Goal: Task Accomplishment & Management: Manage account settings

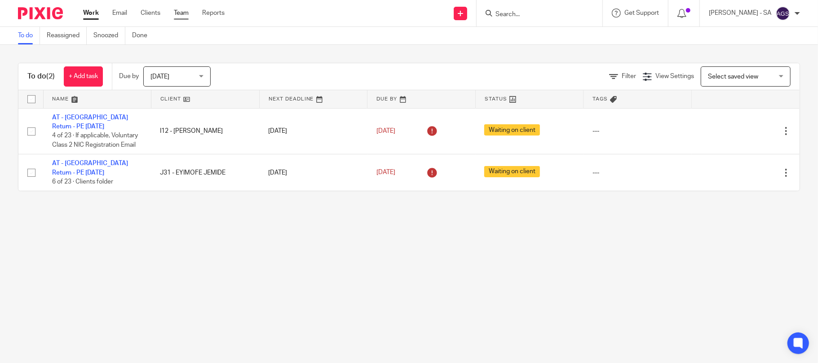
click at [182, 13] on link "Team" at bounding box center [181, 13] width 15 height 9
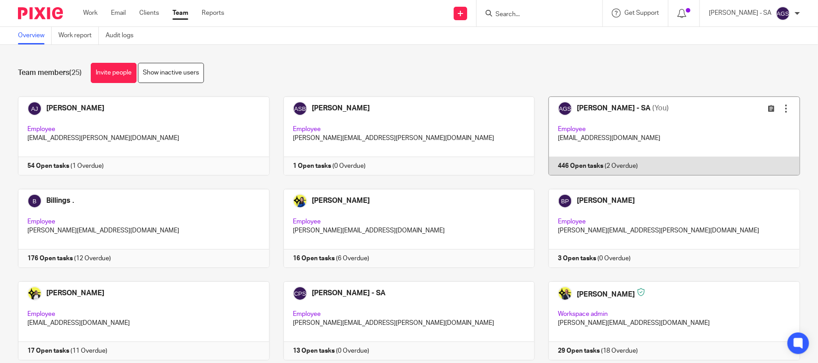
click at [700, 131] on link at bounding box center [666, 136] width 265 height 79
click at [534, 97] on link at bounding box center [666, 136] width 265 height 79
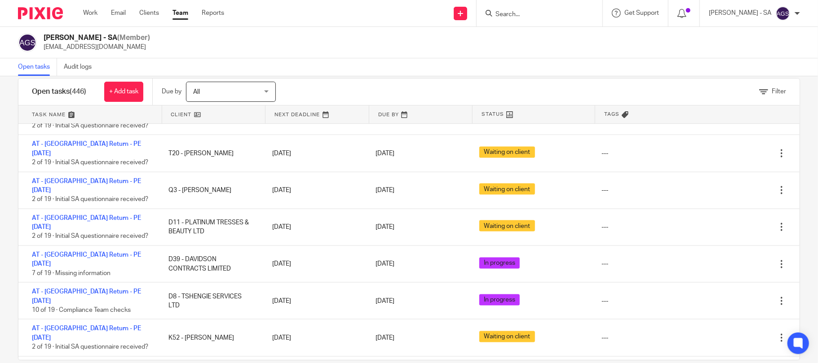
scroll to position [31, 0]
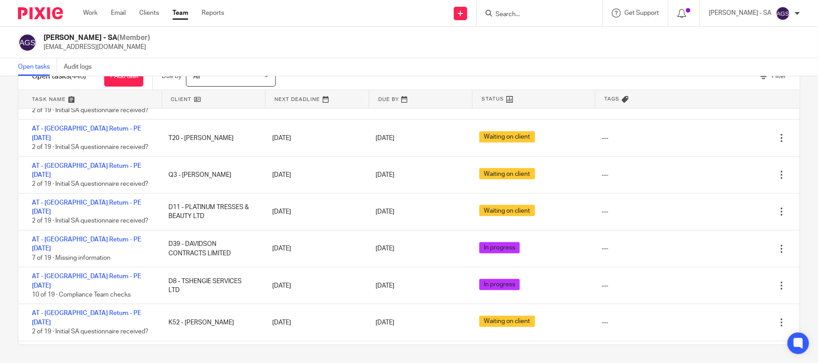
click at [532, 8] on form at bounding box center [542, 13] width 96 height 11
click at [525, 11] on input "Search" at bounding box center [534, 15] width 81 height 8
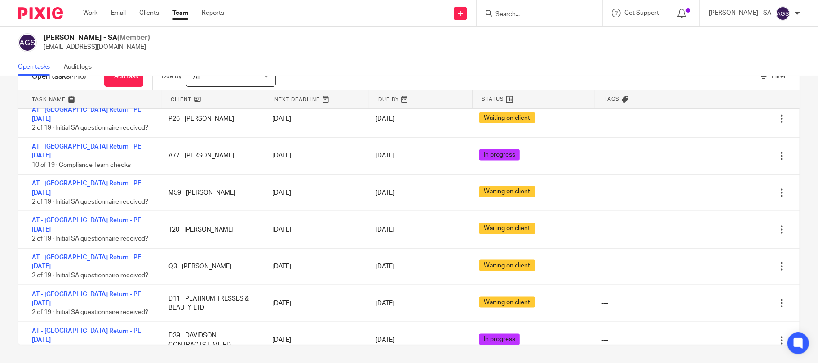
scroll to position [10659, 0]
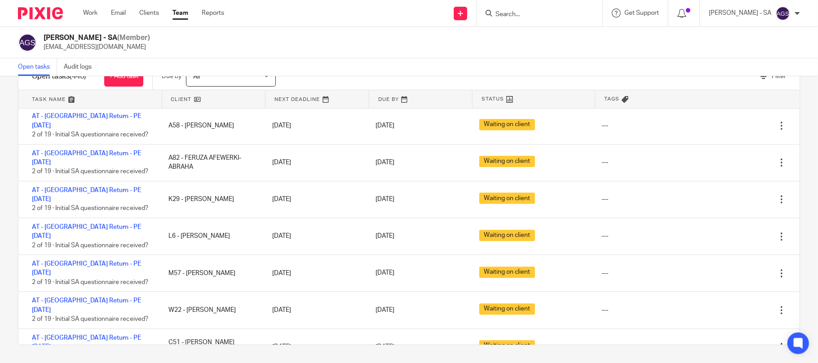
scroll to position [11705, 0]
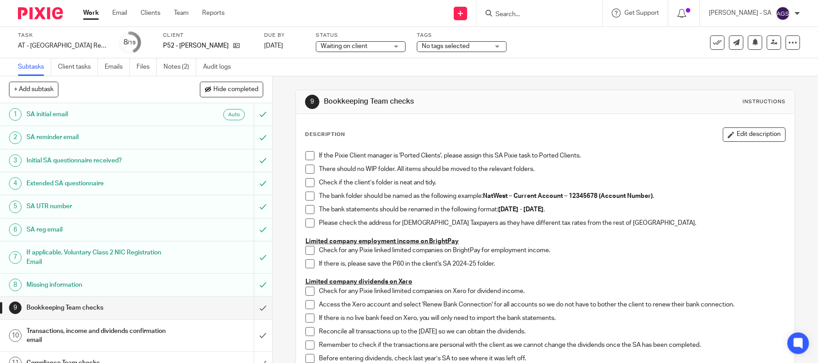
click at [65, 207] on h1 "SA UTR number" at bounding box center [99, 206] width 146 height 13
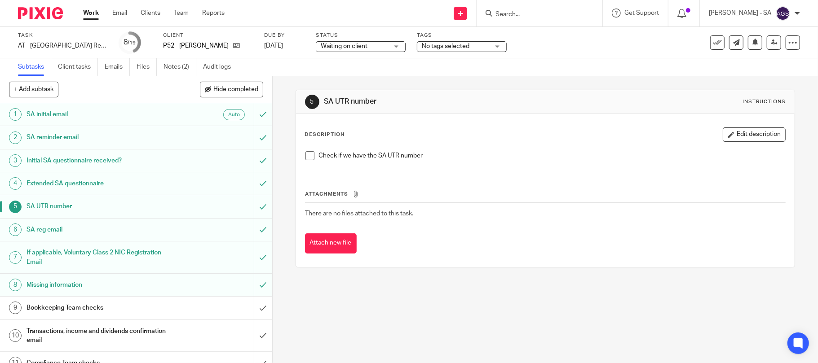
click at [308, 156] on span at bounding box center [309, 155] width 9 height 9
click at [86, 309] on h1 "Bookkeeping Team checks" at bounding box center [99, 307] width 146 height 13
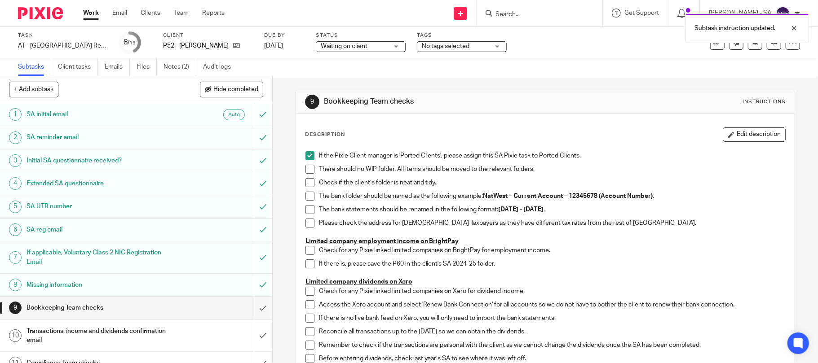
click at [306, 168] on span at bounding box center [309, 169] width 9 height 9
click at [305, 183] on span at bounding box center [309, 182] width 9 height 9
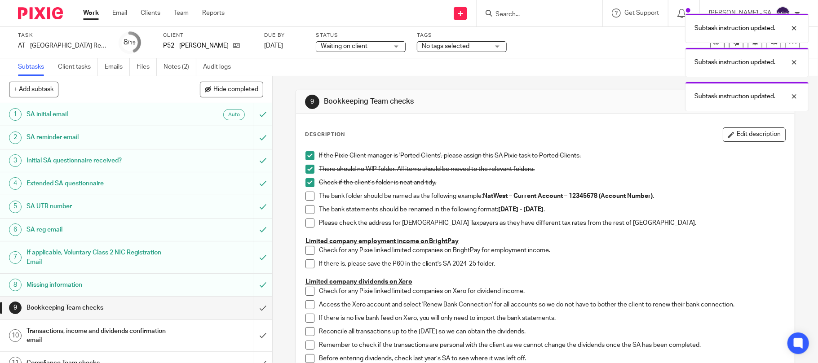
click at [306, 198] on span at bounding box center [309, 196] width 9 height 9
drag, startPoint x: 306, startPoint y: 208, endPoint x: 308, endPoint y: 216, distance: 7.3
click at [306, 209] on span at bounding box center [309, 209] width 9 height 9
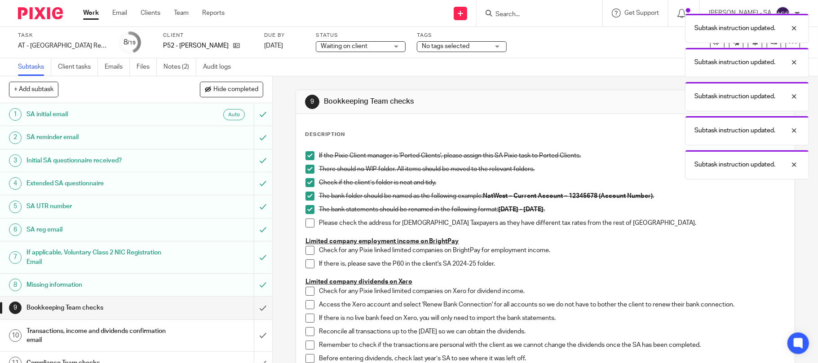
click at [308, 220] on span at bounding box center [309, 223] width 9 height 9
drag, startPoint x: 306, startPoint y: 254, endPoint x: 306, endPoint y: 260, distance: 5.4
click at [306, 256] on li "Check for any Pixie linked limited companies on BrightPay for employment income." at bounding box center [545, 252] width 480 height 13
click at [306, 263] on span at bounding box center [309, 264] width 9 height 9
click at [306, 250] on span at bounding box center [309, 250] width 9 height 9
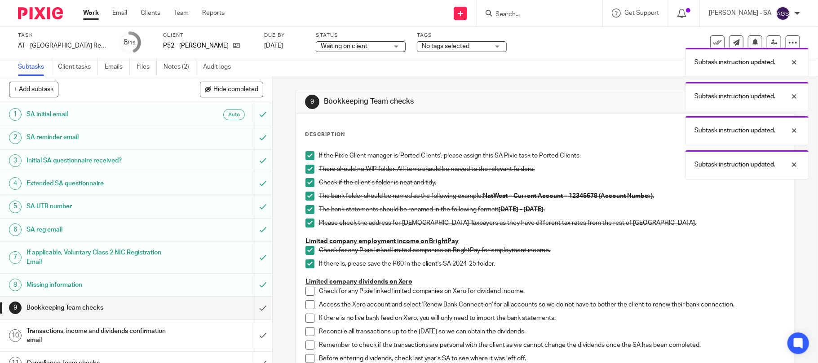
click at [306, 295] on span at bounding box center [309, 291] width 9 height 9
click at [305, 306] on span at bounding box center [309, 304] width 9 height 9
click at [305, 317] on span at bounding box center [309, 318] width 9 height 9
drag, startPoint x: 307, startPoint y: 331, endPoint x: 305, endPoint y: 344, distance: 13.3
click at [306, 333] on span at bounding box center [309, 331] width 9 height 9
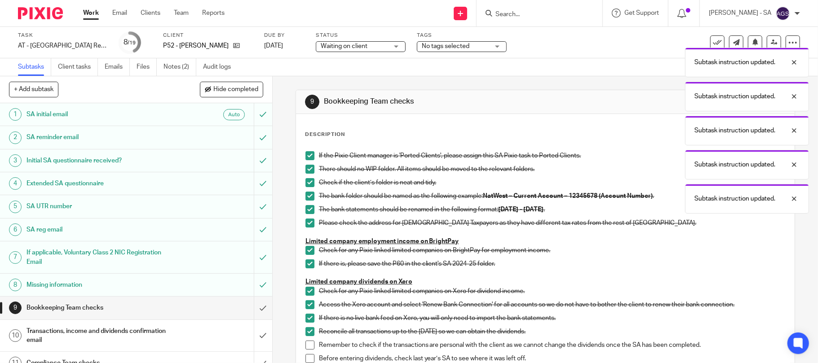
click at [305, 345] on span at bounding box center [309, 345] width 9 height 9
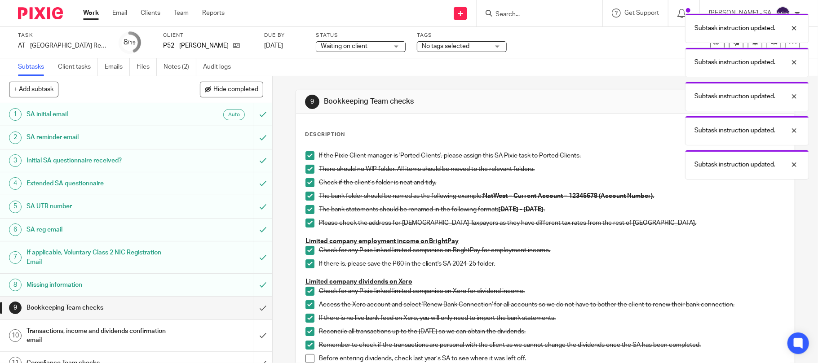
click at [305, 358] on span at bounding box center [309, 358] width 9 height 9
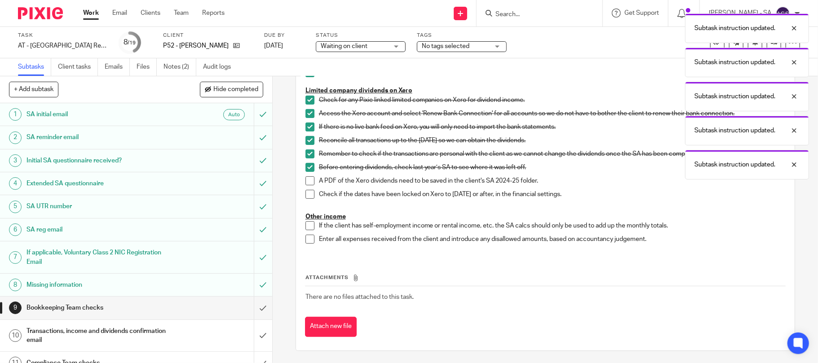
scroll to position [193, 0]
click at [305, 179] on span at bounding box center [309, 179] width 9 height 9
click at [306, 196] on span at bounding box center [309, 193] width 9 height 9
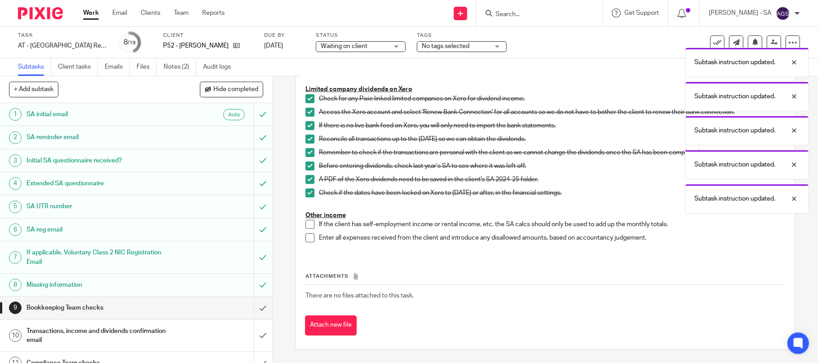
click at [307, 226] on span at bounding box center [309, 224] width 9 height 9
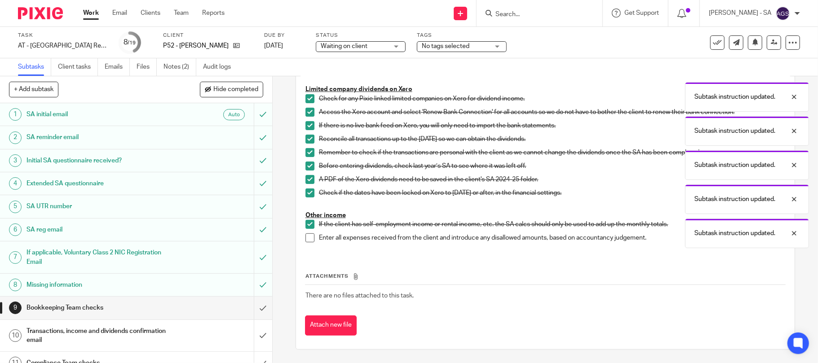
drag, startPoint x: 307, startPoint y: 242, endPoint x: 307, endPoint y: 254, distance: 12.1
click at [307, 243] on span at bounding box center [309, 238] width 9 height 9
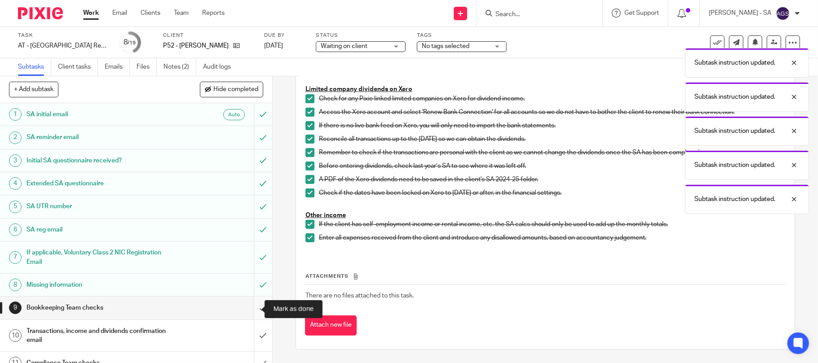
click at [248, 312] on input "submit" at bounding box center [136, 308] width 272 height 22
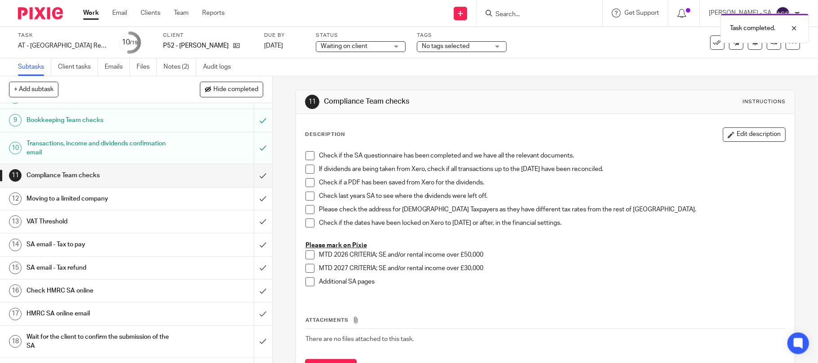
scroll to position [208, 0]
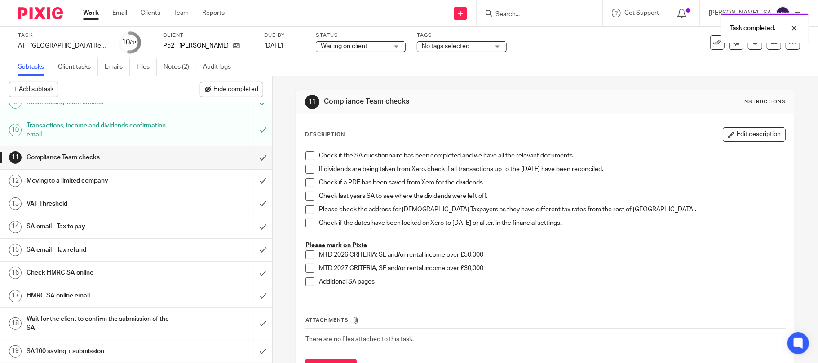
click at [88, 225] on h1 "SA email - Tax to pay" at bounding box center [99, 226] width 146 height 13
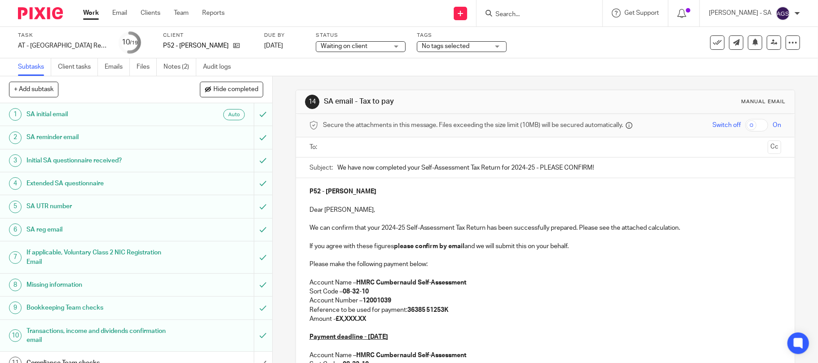
click at [373, 323] on p "Amount - £X,XXX.XX" at bounding box center [545, 319] width 472 height 9
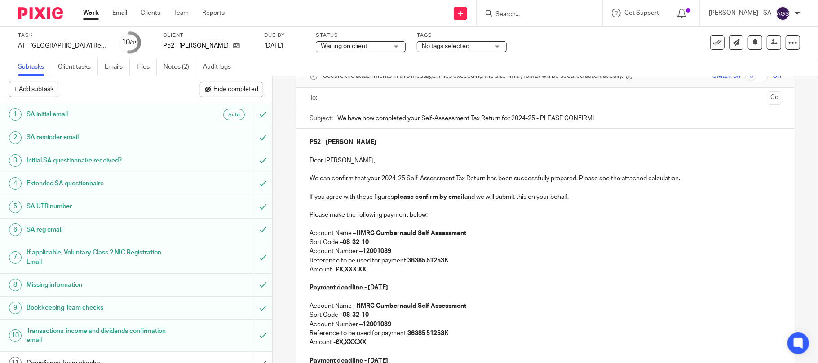
scroll to position [119, 0]
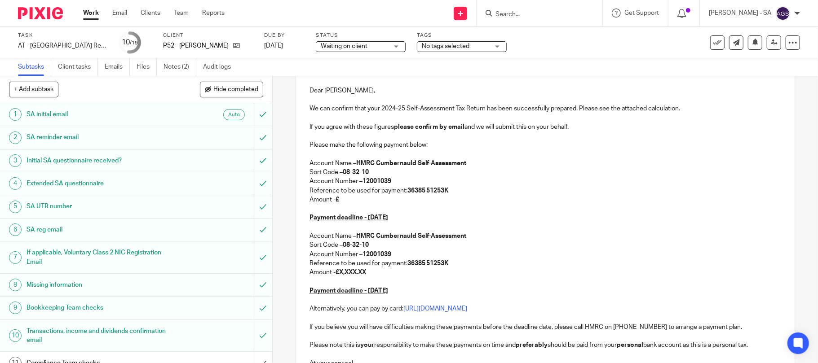
click at [370, 274] on p "Amount - £X,XXX.XX" at bounding box center [545, 272] width 472 height 9
click at [344, 200] on p "Amount - £" at bounding box center [545, 199] width 472 height 9
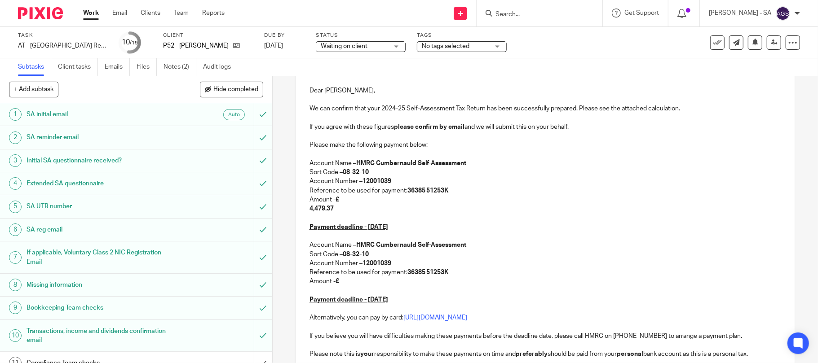
click at [302, 210] on div "P52 - NICHOLAS POKORNIECKI Dear Nicholas, We can confirm that your 2024-25 Self…" at bounding box center [545, 231] width 499 height 344
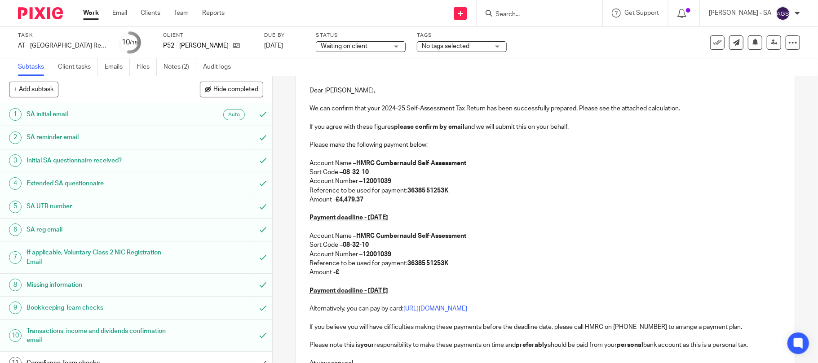
click at [348, 277] on p "Amount - £" at bounding box center [545, 272] width 472 height 9
click at [343, 272] on p "Amount - £" at bounding box center [545, 272] width 472 height 9
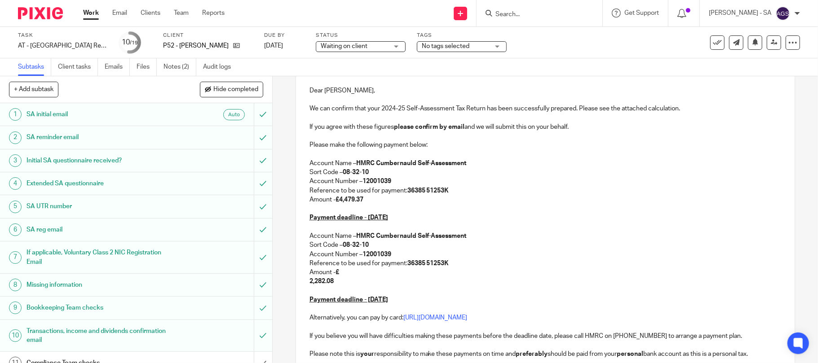
click at [309, 284] on strong "2,282.08" at bounding box center [321, 281] width 24 height 6
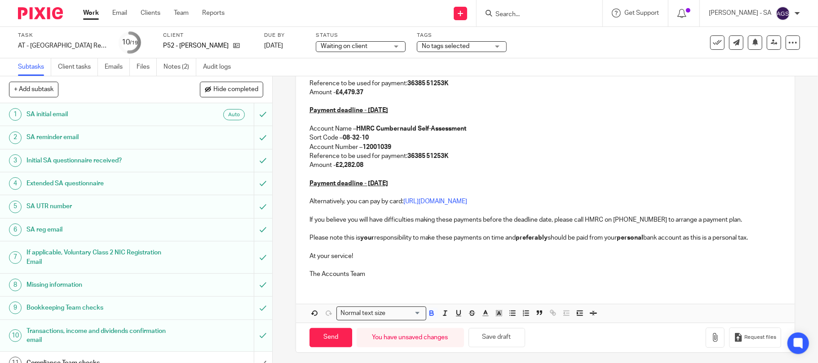
scroll to position [231, 0]
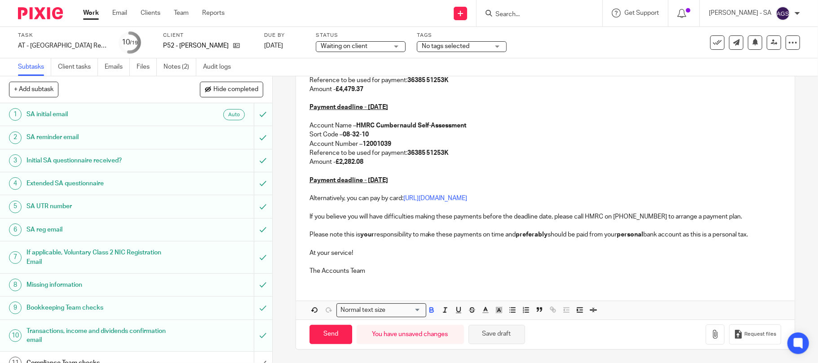
click at [484, 333] on button "Save draft" at bounding box center [496, 334] width 57 height 19
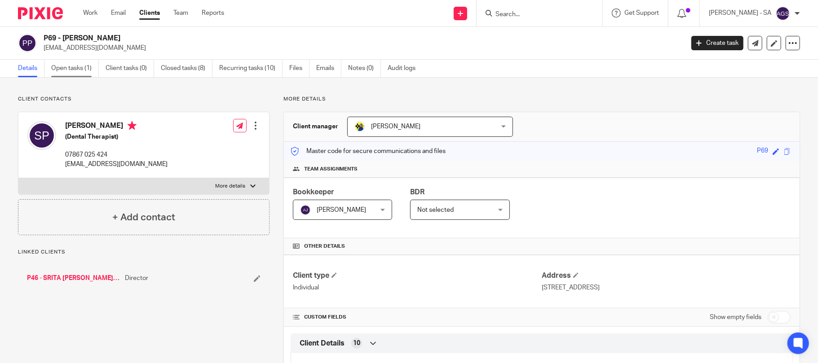
click at [69, 73] on link "Open tasks (1)" at bounding box center [75, 69] width 48 height 18
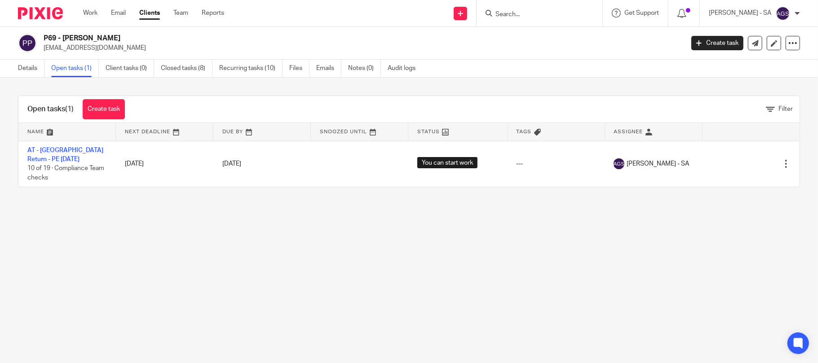
click at [527, 2] on div at bounding box center [540, 13] width 126 height 26
click at [526, 9] on form at bounding box center [542, 13] width 96 height 11
click at [526, 11] on input "Search" at bounding box center [534, 15] width 81 height 8
type input "H44"
click at [530, 31] on link at bounding box center [569, 38] width 152 height 21
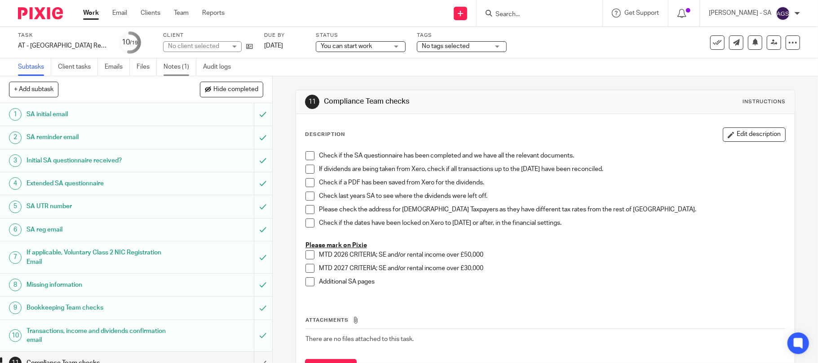
click at [180, 63] on link "Notes (1)" at bounding box center [179, 67] width 33 height 18
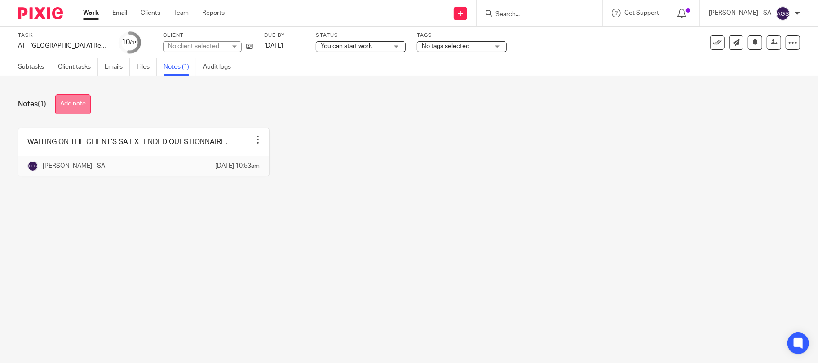
click at [78, 102] on button "Add note" at bounding box center [72, 104] width 35 height 20
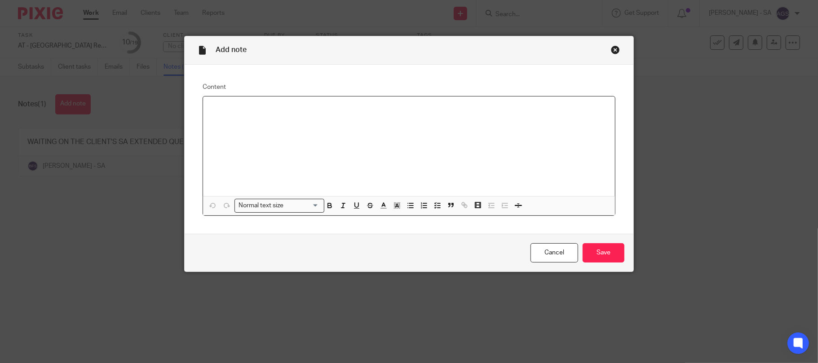
click at [212, 106] on p at bounding box center [409, 108] width 398 height 9
drag, startPoint x: 119, startPoint y: 234, endPoint x: 256, endPoint y: 187, distance: 144.7
click at [119, 234] on div "Add note Content Normal text size Loading... Remove Edit Insert new video Copy …" at bounding box center [409, 181] width 818 height 363
click at [611, 45] on div "Close this dialog window" at bounding box center [615, 49] width 9 height 9
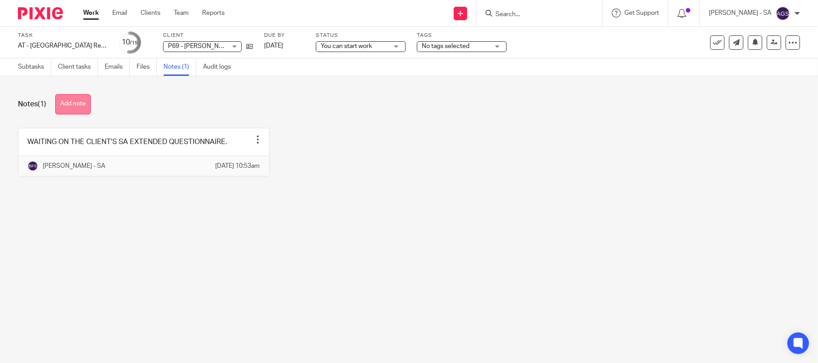
click at [69, 101] on button "Add note" at bounding box center [72, 104] width 35 height 20
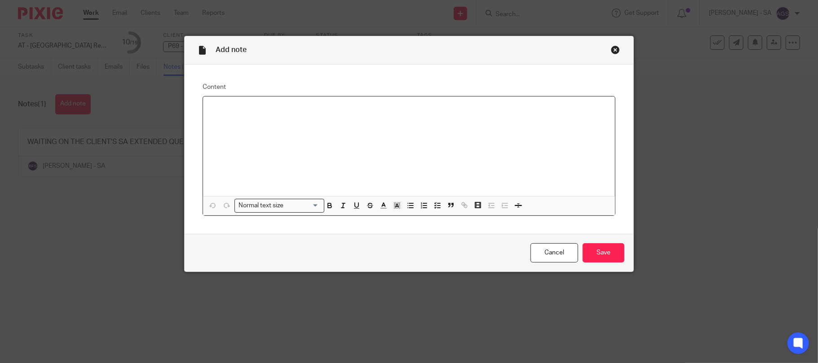
click at [234, 108] on p at bounding box center [409, 108] width 398 height 9
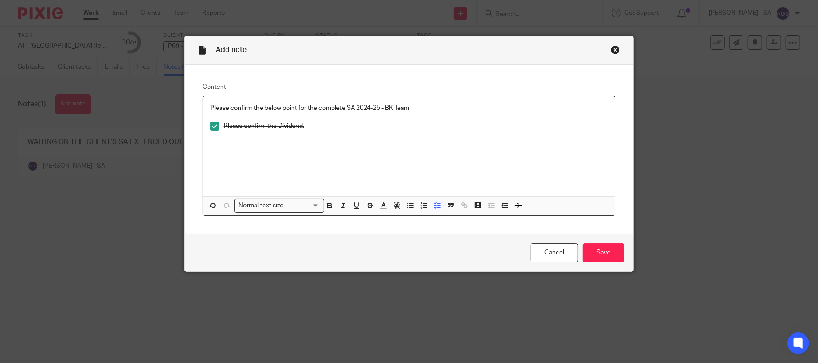
click at [301, 137] on p at bounding box center [409, 139] width 398 height 9
click at [307, 130] on p "Please confirm the Dividend." at bounding box center [416, 126] width 384 height 9
click at [593, 254] on input "Save" at bounding box center [604, 252] width 42 height 19
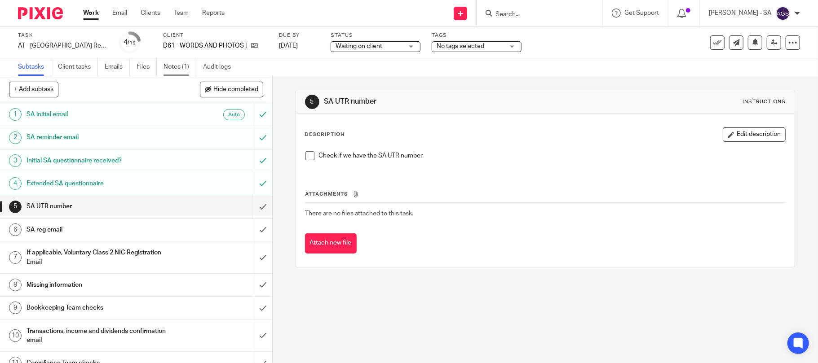
click at [178, 67] on link "Notes (1)" at bounding box center [179, 67] width 33 height 18
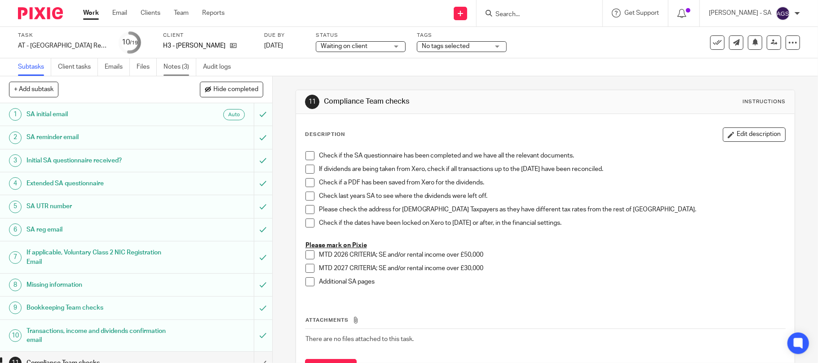
click at [183, 62] on link "Notes (3)" at bounding box center [179, 67] width 33 height 18
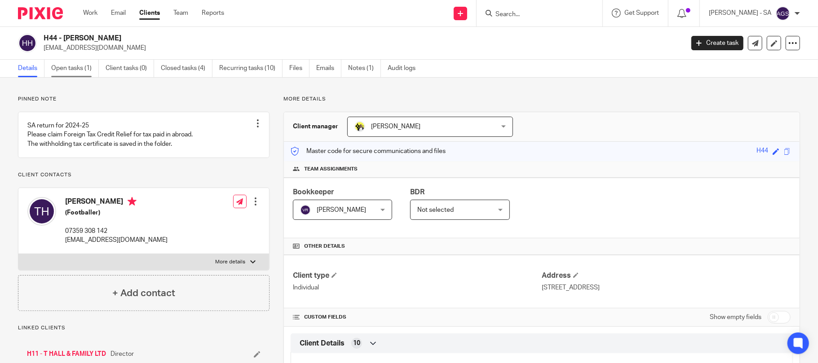
click at [58, 69] on link "Open tasks (1)" at bounding box center [75, 69] width 48 height 18
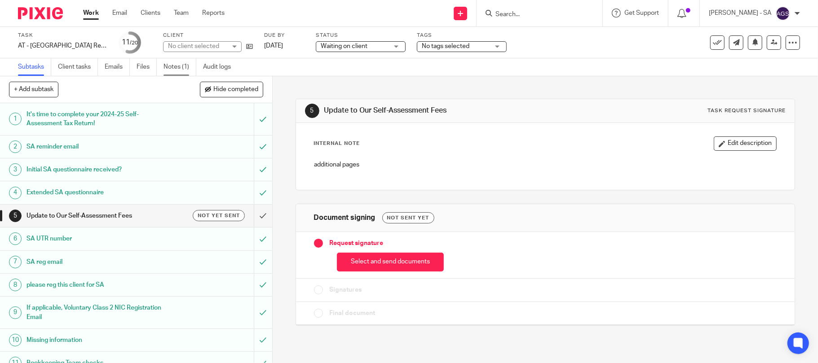
click at [168, 65] on link "Notes (1)" at bounding box center [179, 67] width 33 height 18
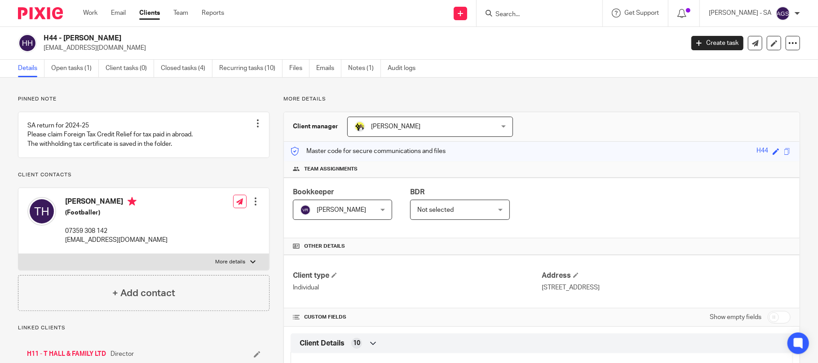
click at [524, 16] on input "Search" at bounding box center [534, 15] width 81 height 8
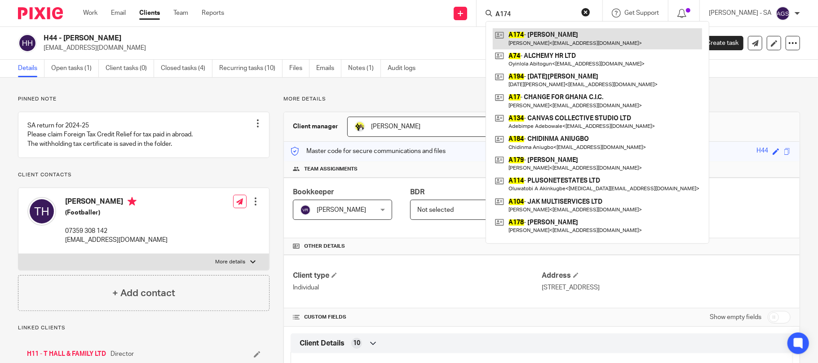
type input "A174"
click at [554, 36] on link at bounding box center [597, 38] width 209 height 21
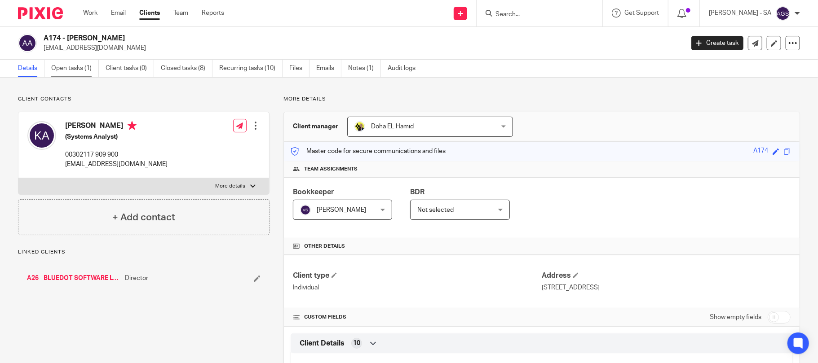
click at [62, 71] on link "Open tasks (1)" at bounding box center [75, 69] width 48 height 18
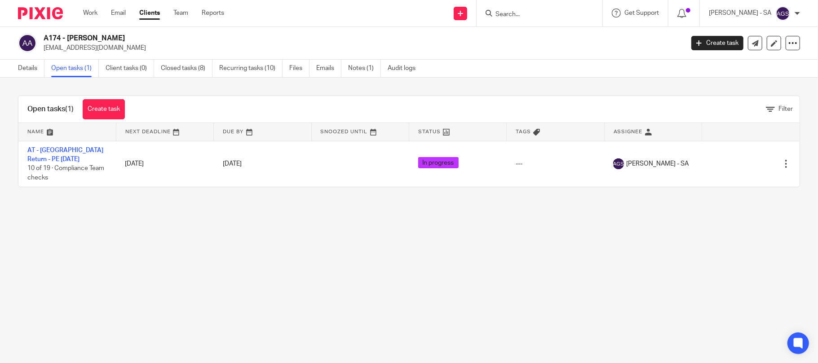
click at [518, 15] on input "Search" at bounding box center [534, 15] width 81 height 8
type input "J38"
click at [540, 35] on link at bounding box center [569, 38] width 152 height 21
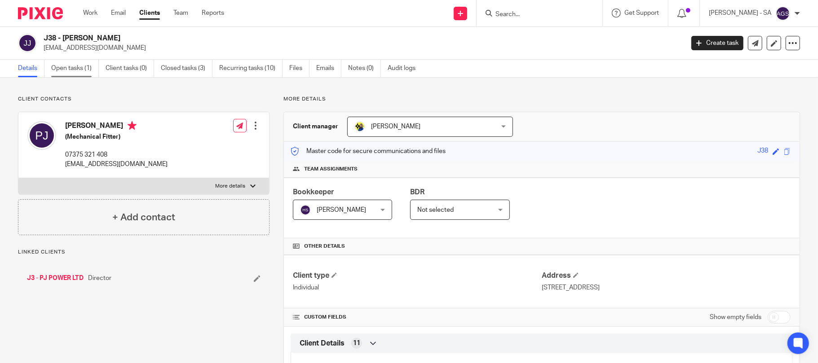
click at [75, 72] on link "Open tasks (1)" at bounding box center [75, 69] width 48 height 18
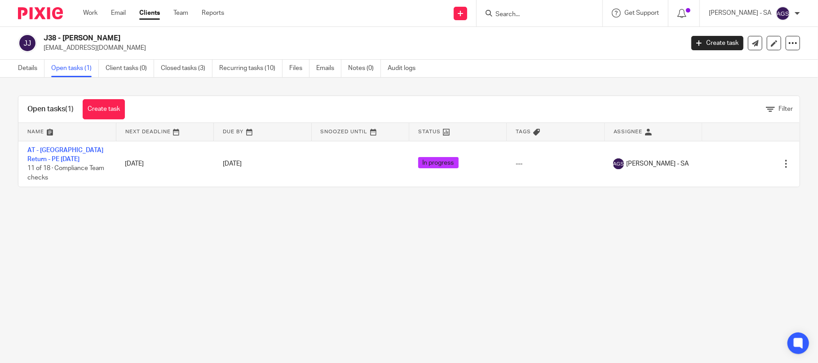
click at [509, 17] on input "Search" at bounding box center [534, 15] width 81 height 8
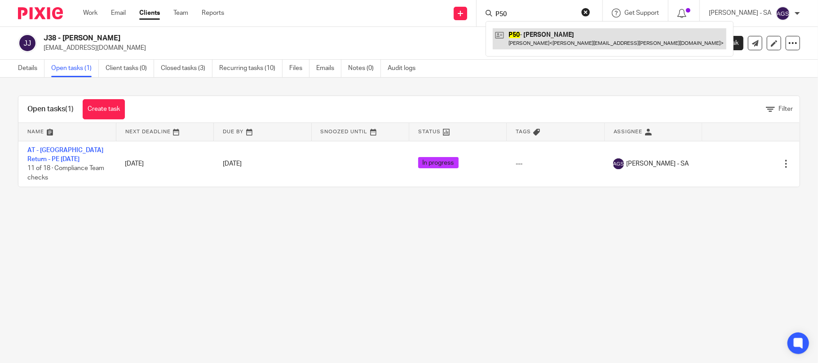
type input "P50"
click at [552, 37] on link at bounding box center [610, 38] width 234 height 21
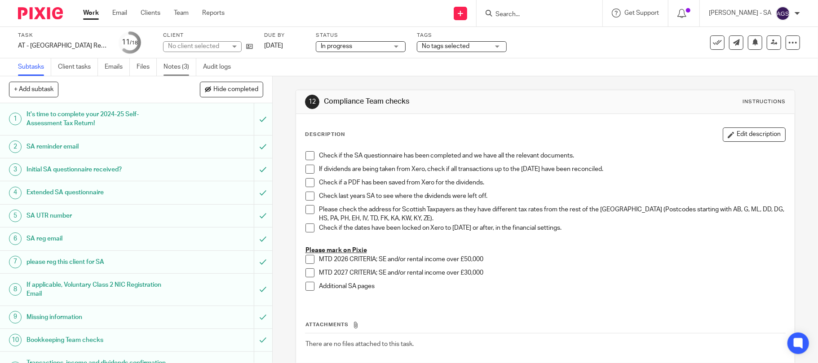
click at [172, 66] on link "Notes (3)" at bounding box center [179, 67] width 33 height 18
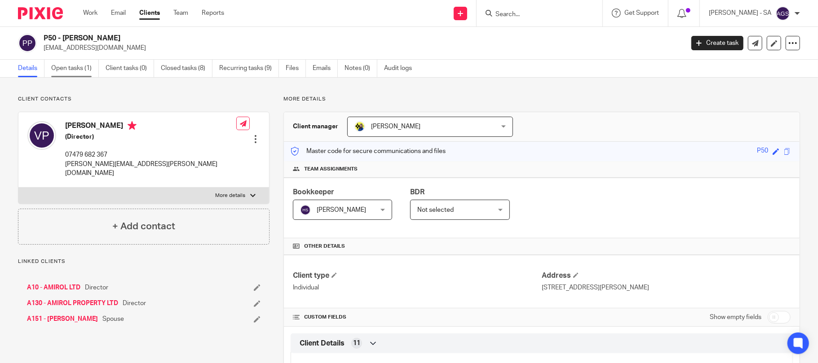
click at [75, 69] on link "Open tasks (1)" at bounding box center [75, 69] width 48 height 18
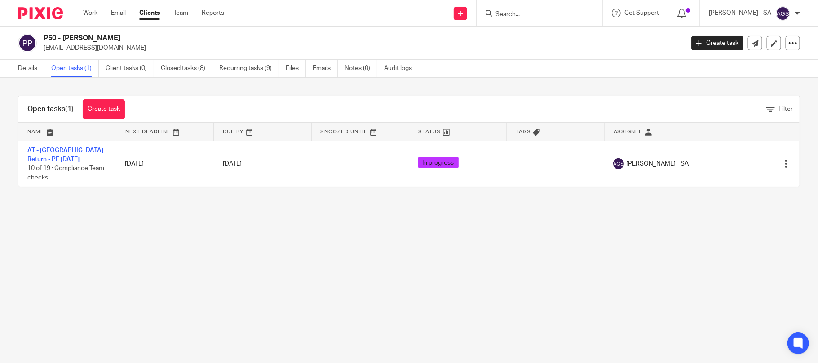
click at [508, 12] on div at bounding box center [538, 13] width 105 height 11
click at [509, 13] on input "Search" at bounding box center [534, 15] width 81 height 8
click at [530, 13] on input "Search" at bounding box center [534, 15] width 81 height 8
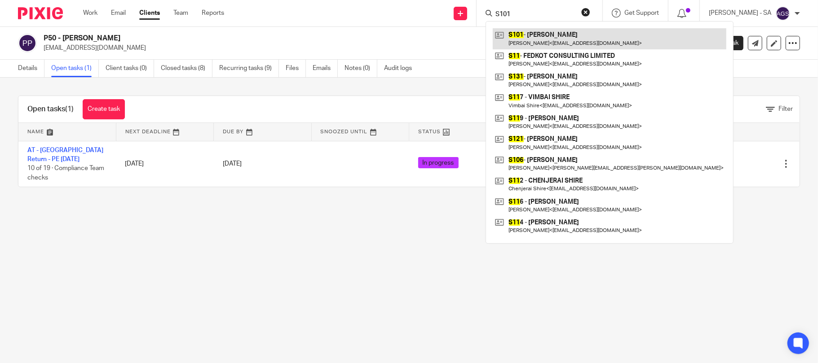
type input "S101"
click at [538, 34] on link at bounding box center [610, 38] width 234 height 21
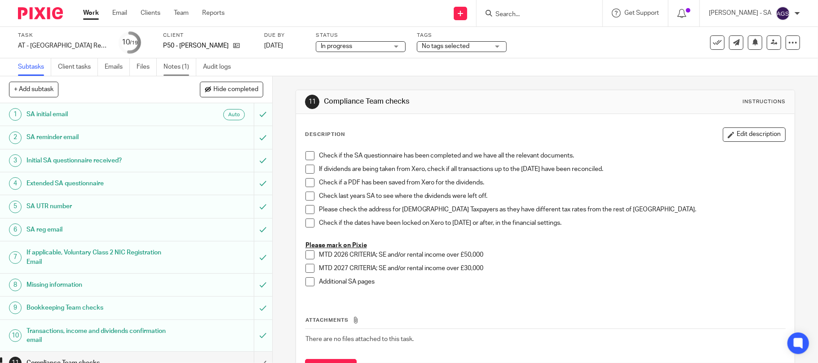
click at [189, 63] on link "Notes (1)" at bounding box center [179, 67] width 33 height 18
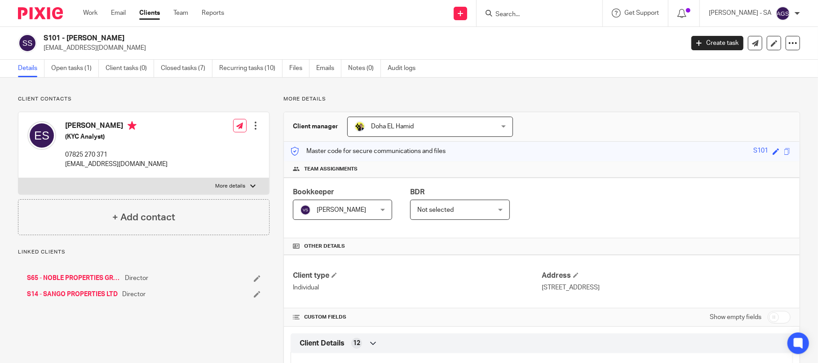
click at [85, 71] on link "Open tasks (1)" at bounding box center [75, 69] width 48 height 18
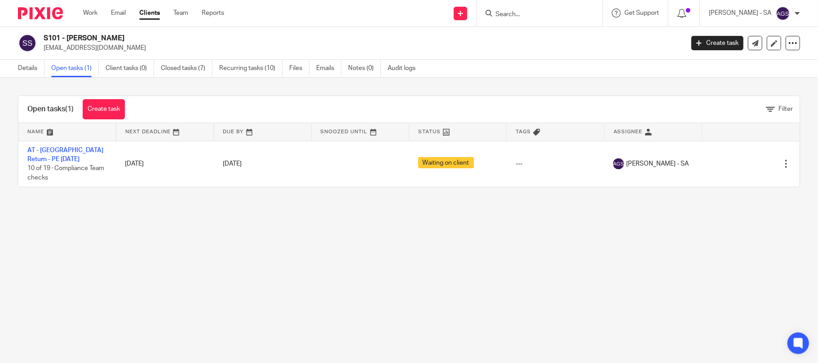
click at [522, 13] on input "Search" at bounding box center [534, 15] width 81 height 8
click at [523, 14] on input "Search" at bounding box center [534, 15] width 81 height 8
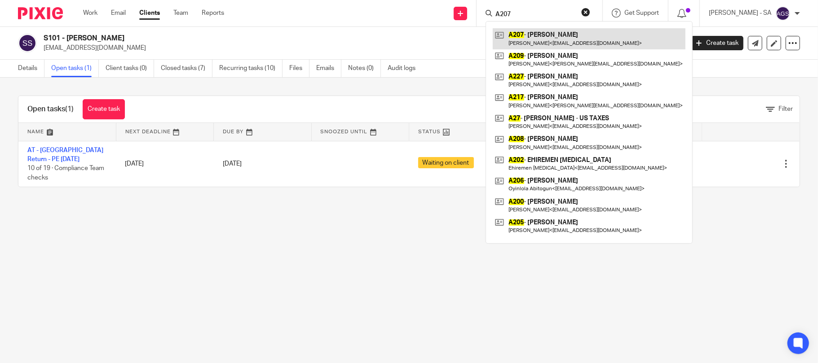
type input "A207"
click at [577, 36] on link at bounding box center [589, 38] width 193 height 21
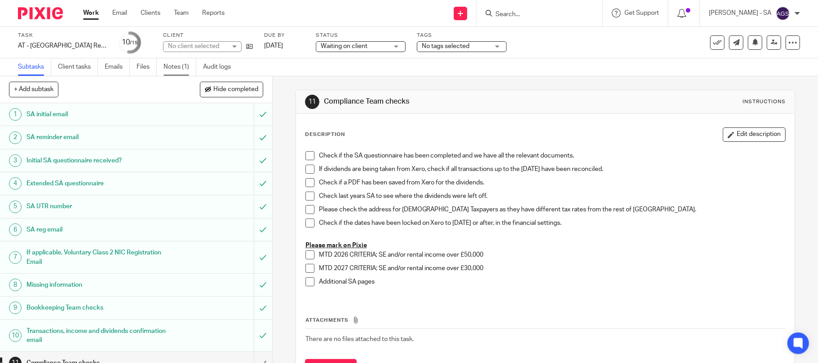
click at [180, 72] on link "Notes (1)" at bounding box center [179, 67] width 33 height 18
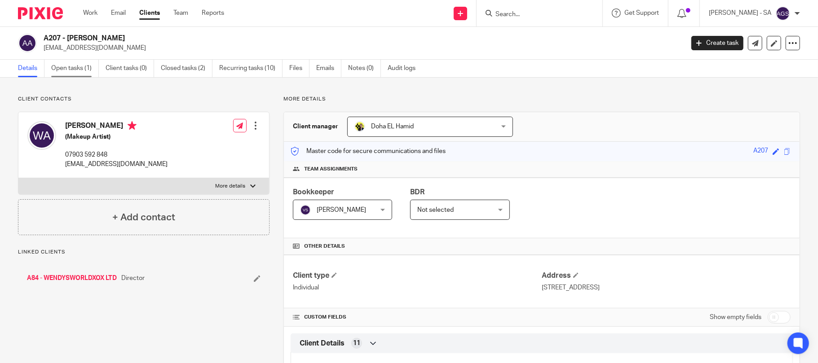
click at [83, 72] on link "Open tasks (1)" at bounding box center [75, 69] width 48 height 18
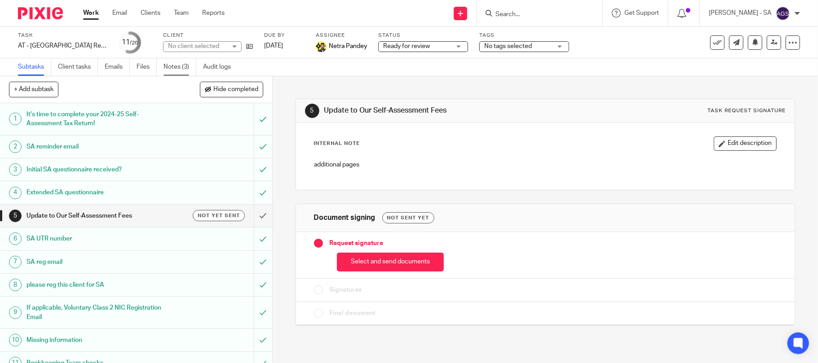
click at [182, 66] on link "Notes (3)" at bounding box center [179, 67] width 33 height 18
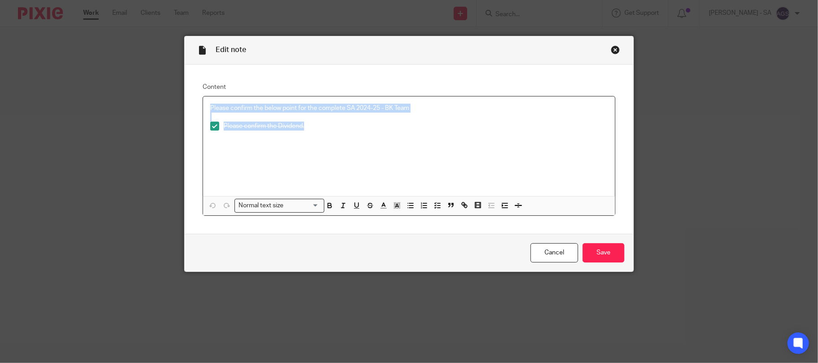
drag, startPoint x: 207, startPoint y: 108, endPoint x: 324, endPoint y: 130, distance: 119.3
click at [324, 130] on div "Please confirm the below point for the complete SA 2024-25 - BK Team Please con…" at bounding box center [409, 147] width 412 height 100
copy div "Please confirm the below point for the complete SA 2024-25 - BK Team Please con…"
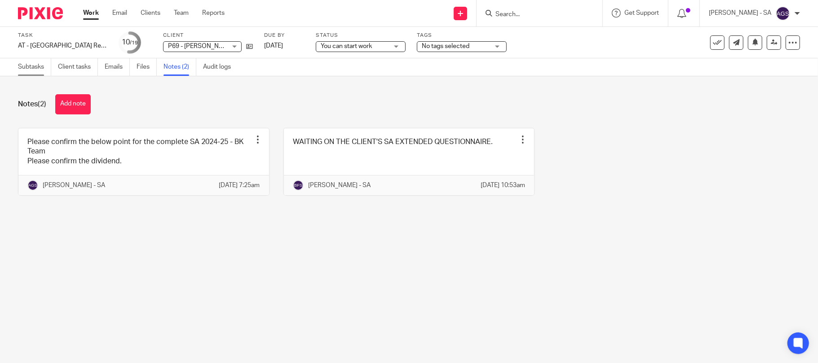
click at [29, 68] on link "Subtasks" at bounding box center [34, 67] width 33 height 18
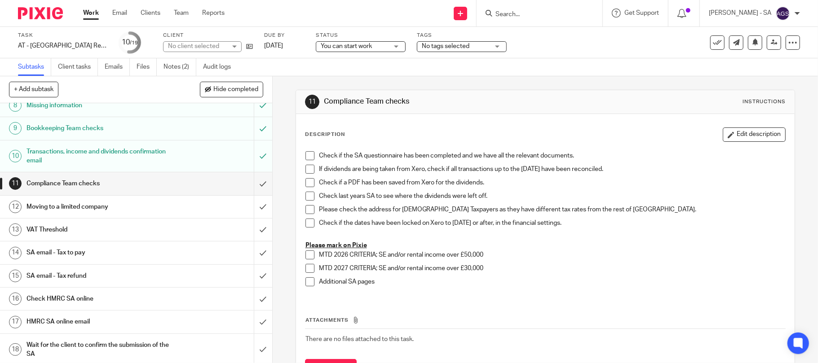
scroll to position [208, 0]
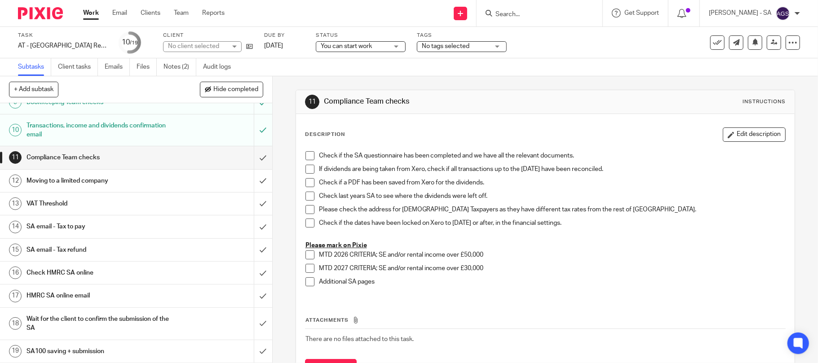
click at [76, 225] on h1 "SA email - Tax to pay" at bounding box center [99, 226] width 146 height 13
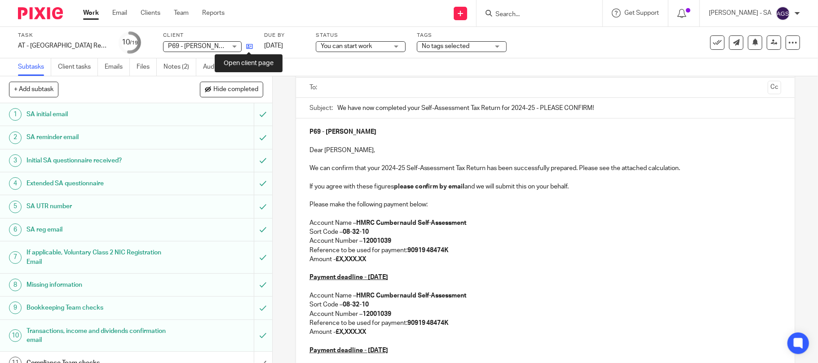
click at [249, 47] on icon at bounding box center [249, 46] width 7 height 7
click at [108, 62] on link "Emails" at bounding box center [117, 67] width 25 height 18
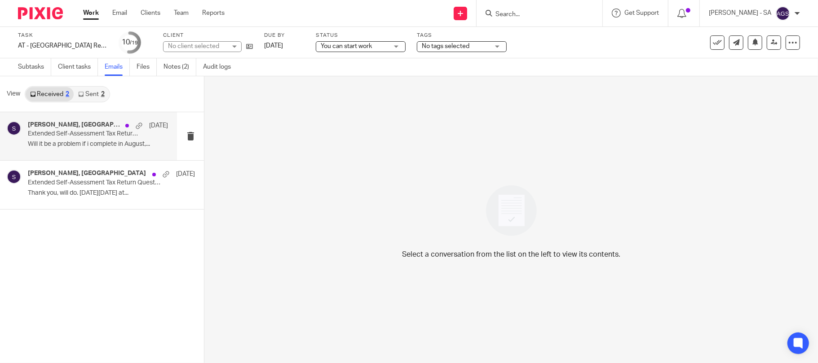
click at [106, 144] on p "Will it be a problem if i complete in August,..." at bounding box center [98, 145] width 140 height 8
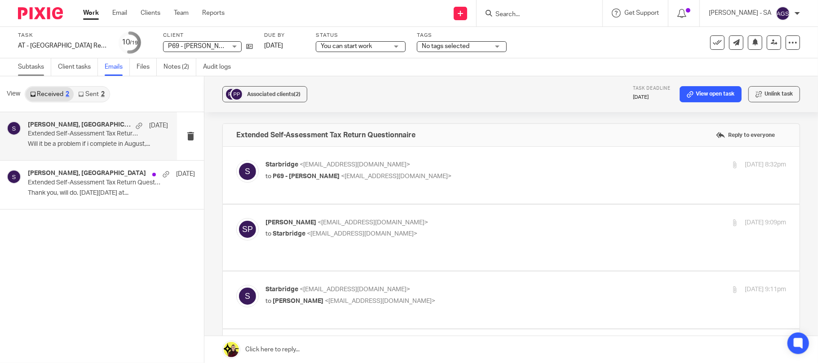
click at [32, 63] on link "Subtasks" at bounding box center [34, 67] width 33 height 18
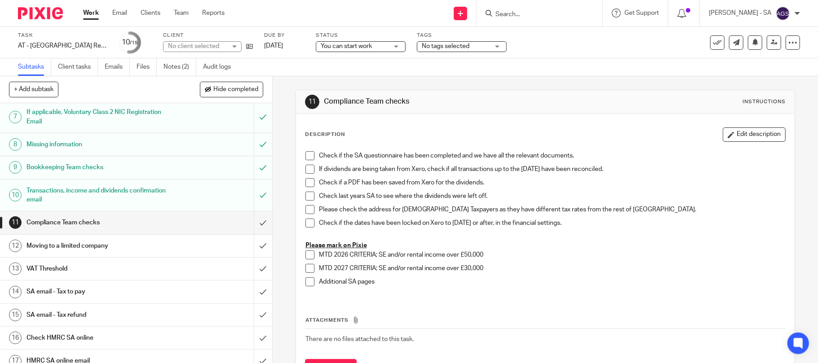
scroll to position [119, 0]
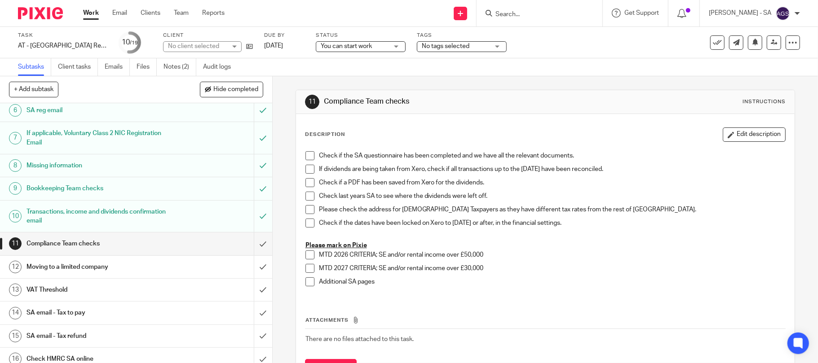
click at [64, 186] on h1 "Bookkeeping Team checks" at bounding box center [99, 188] width 146 height 13
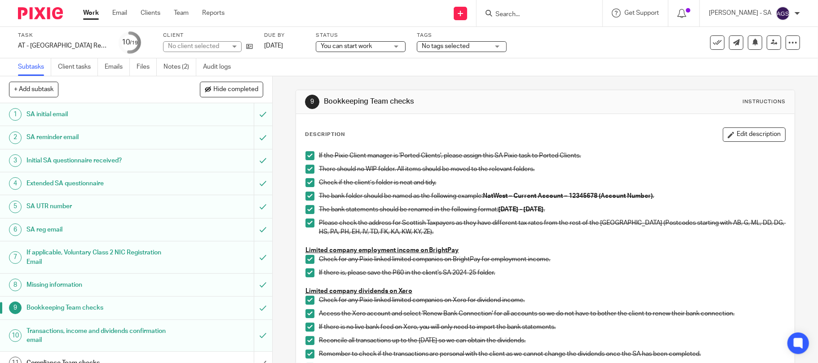
scroll to position [202, 0]
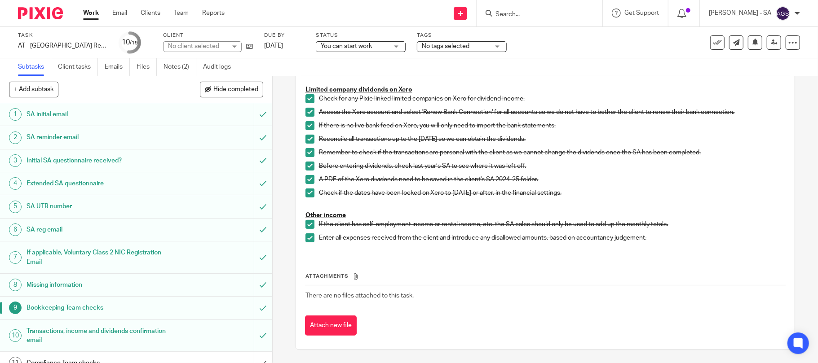
click at [60, 182] on h1 "Extended SA questionnaire" at bounding box center [99, 183] width 146 height 13
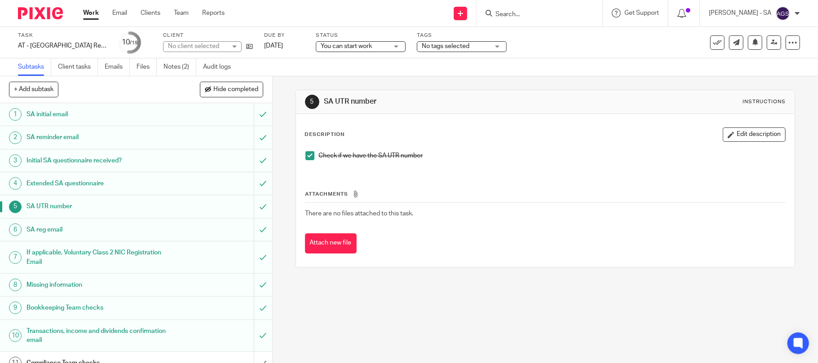
scroll to position [208, 0]
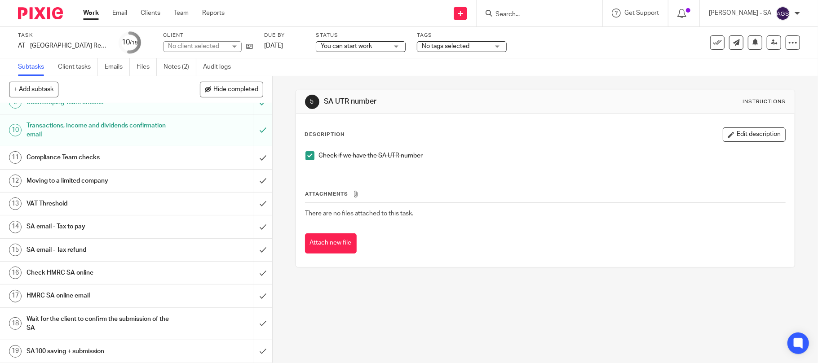
click at [58, 225] on h1 "SA email - Tax to pay" at bounding box center [99, 226] width 146 height 13
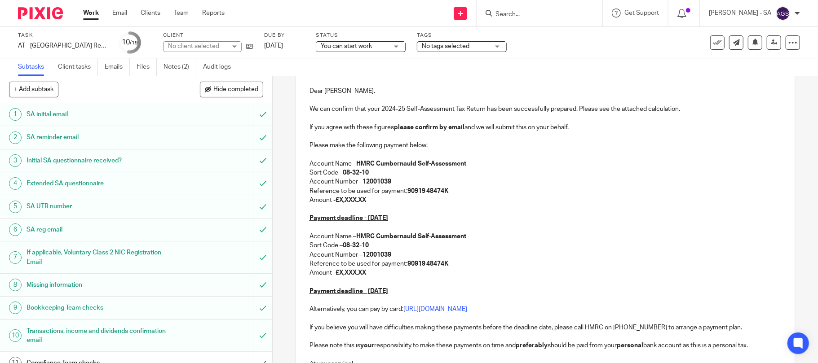
scroll to position [119, 0]
click at [369, 202] on p "Amount - £X,XXX.XX" at bounding box center [545, 199] width 472 height 9
click at [380, 270] on p "Amount - £X,XXX.XX" at bounding box center [545, 272] width 472 height 9
click at [343, 203] on p "Amount - £" at bounding box center [545, 199] width 472 height 9
click at [341, 200] on p "Amount - £" at bounding box center [545, 199] width 472 height 9
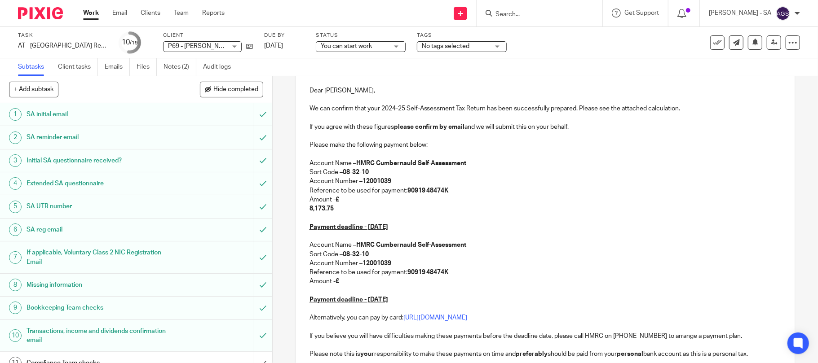
click at [296, 208] on div "P69 - SRITA PAUL Dear Srita, We can confirm that your 2024-25 Self-Assessment T…" at bounding box center [545, 231] width 499 height 344
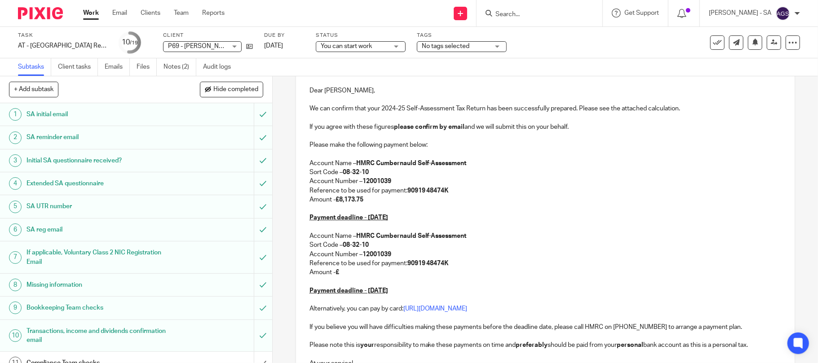
click at [339, 272] on p "Amount - £" at bounding box center [545, 272] width 472 height 9
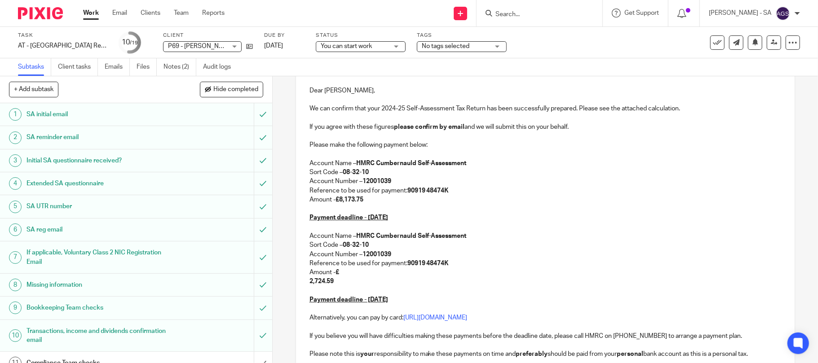
click at [298, 286] on div "P69 - SRITA PAUL Dear Srita, We can confirm that your 2024-25 Self-Assessment T…" at bounding box center [545, 231] width 499 height 344
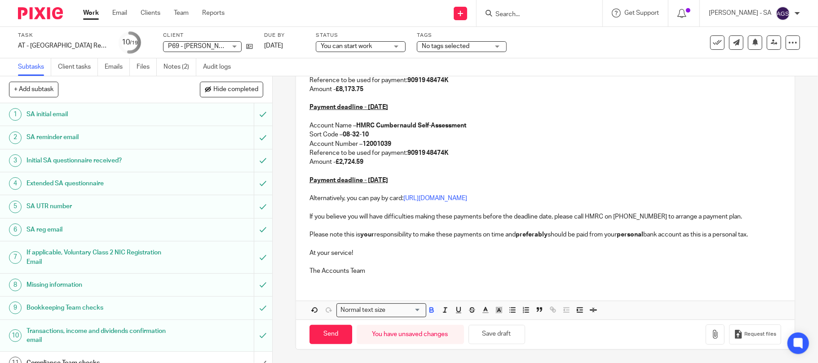
scroll to position [231, 0]
click at [493, 332] on button "Save draft" at bounding box center [496, 334] width 57 height 19
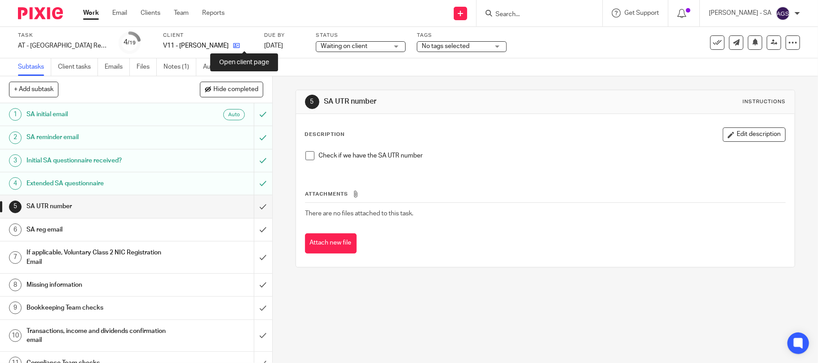
click at [240, 44] on icon at bounding box center [236, 45] width 7 height 7
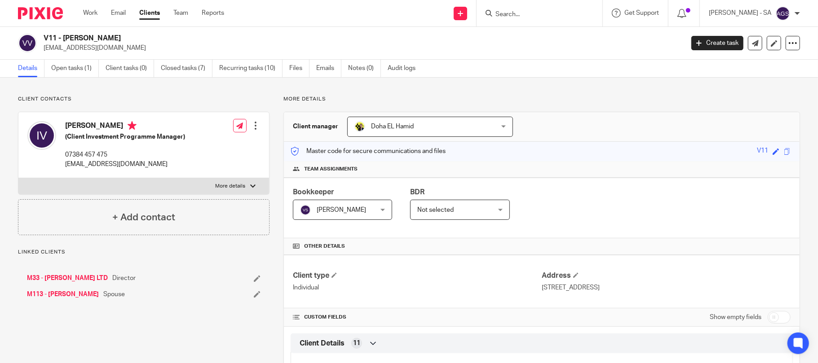
drag, startPoint x: 141, startPoint y: 38, endPoint x: 64, endPoint y: 42, distance: 77.4
click at [64, 42] on h2 "V11 - [PERSON_NAME]" at bounding box center [298, 38] width 508 height 9
copy h2 "IULIIA VYLEGZHANINA"
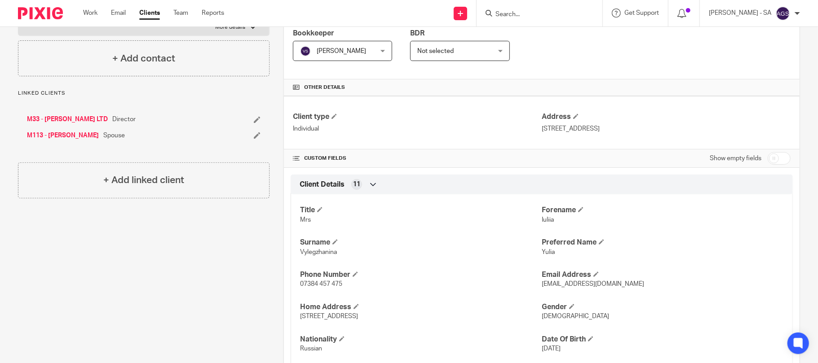
scroll to position [180, 0]
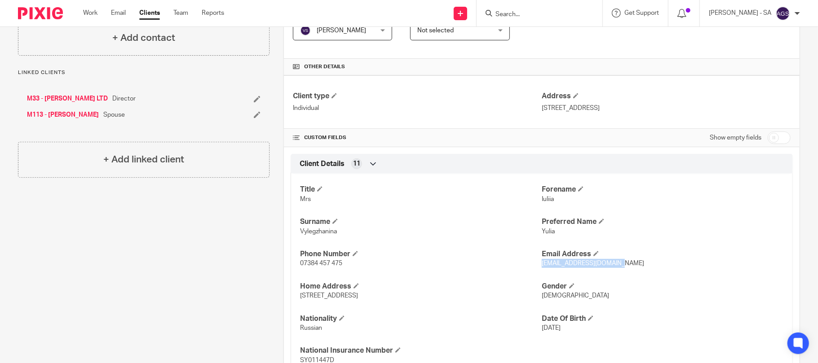
drag, startPoint x: 613, startPoint y: 266, endPoint x: 535, endPoint y: 269, distance: 77.3
click at [542, 268] on p "yvylegzhanina@gmail.com" at bounding box center [663, 263] width 242 height 9
copy span "yvylegzhanina@gmail.com"
click at [400, 265] on p "07384 457 475" at bounding box center [421, 263] width 242 height 9
drag, startPoint x: 340, startPoint y: 264, endPoint x: 296, endPoint y: 268, distance: 43.8
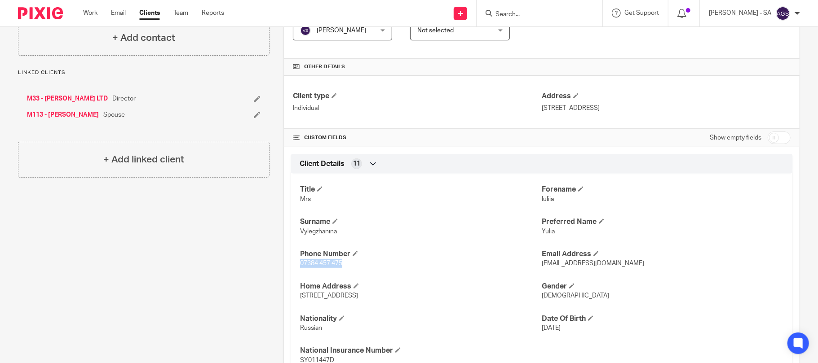
click at [296, 268] on div "Title Mrs Forename Iuliia Surname Vylegzhanina Preferred Name Yulia Phone Numbe…" at bounding box center [542, 272] width 502 height 210
copy span "07384 457 475"
drag, startPoint x: 314, startPoint y: 213, endPoint x: 315, endPoint y: 207, distance: 6.4
click at [314, 213] on div "Title Mrs Forename Iuliia Surname Vylegzhanina Preferred Name Yulia Phone Numbe…" at bounding box center [542, 272] width 502 height 210
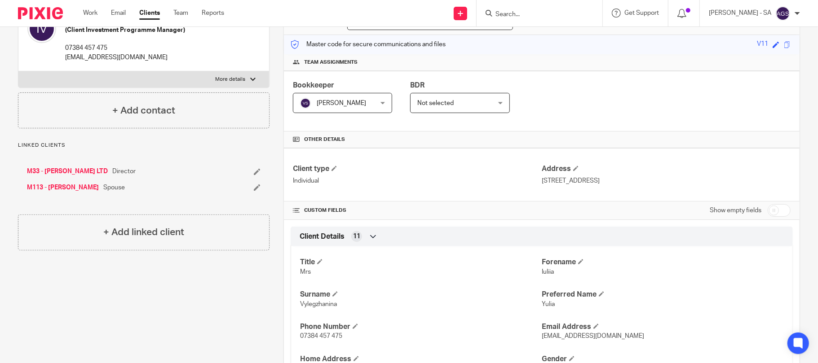
scroll to position [0, 0]
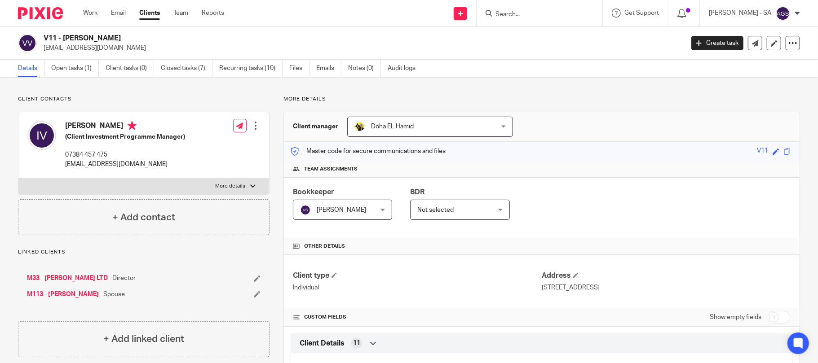
drag, startPoint x: 145, startPoint y: 42, endPoint x: 64, endPoint y: 42, distance: 80.8
click at [64, 42] on h2 "V11 - [PERSON_NAME]" at bounding box center [298, 38] width 508 height 9
copy h2 "IULIIA VYLEGZHANINA"
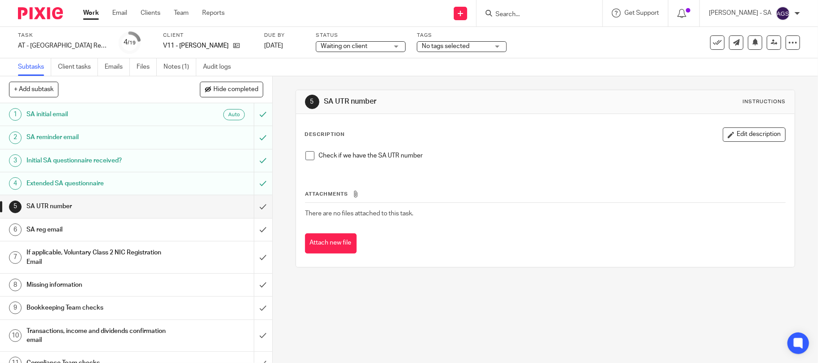
click at [305, 155] on span at bounding box center [309, 155] width 9 height 9
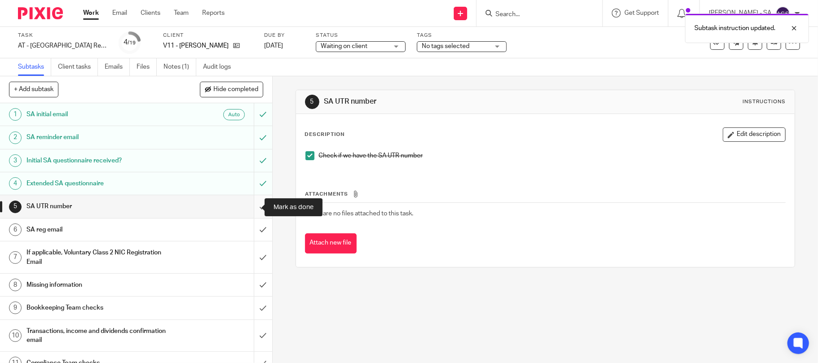
click at [243, 205] on input "submit" at bounding box center [136, 206] width 272 height 22
click at [251, 224] on input "submit" at bounding box center [136, 230] width 272 height 22
click at [255, 252] on input "submit" at bounding box center [136, 258] width 272 height 32
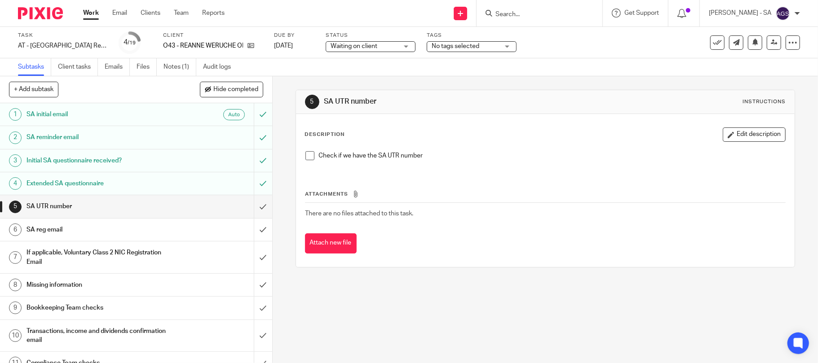
click at [305, 153] on span at bounding box center [309, 155] width 9 height 9
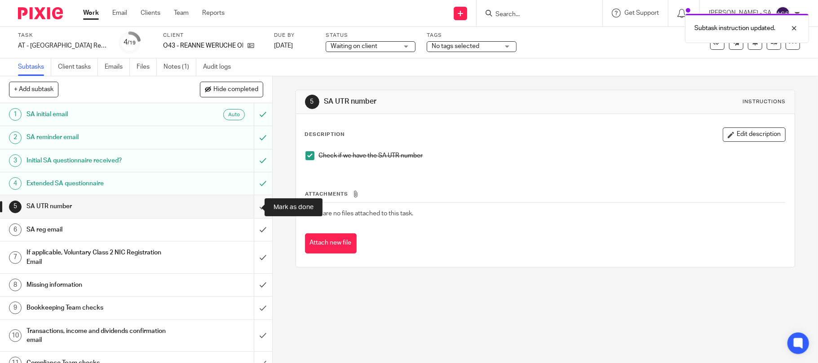
click at [252, 206] on input "submit" at bounding box center [136, 206] width 272 height 22
click at [249, 229] on input "submit" at bounding box center [136, 230] width 272 height 22
drag, startPoint x: 250, startPoint y: 257, endPoint x: 250, endPoint y: 266, distance: 9.0
click at [250, 258] on input "submit" at bounding box center [136, 258] width 272 height 32
click at [249, 284] on input "submit" at bounding box center [136, 285] width 272 height 22
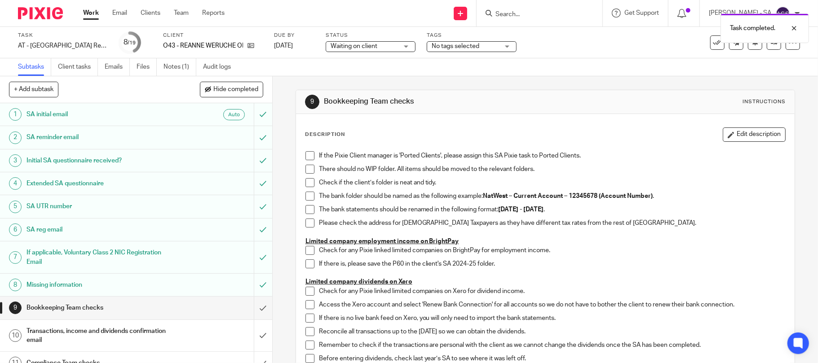
click at [306, 155] on span at bounding box center [309, 155] width 9 height 9
click at [305, 165] on span at bounding box center [309, 169] width 9 height 9
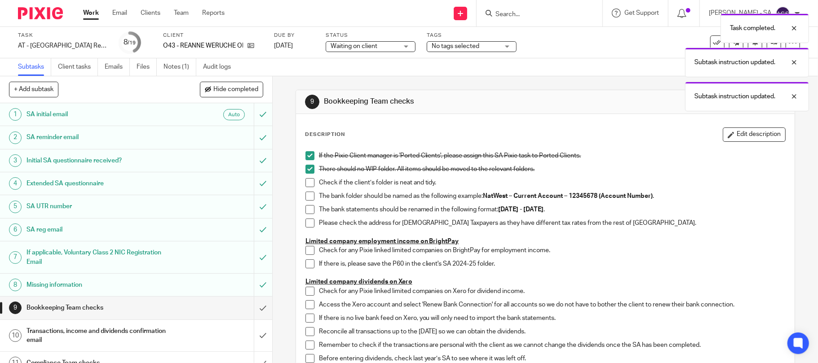
click at [308, 181] on span at bounding box center [309, 182] width 9 height 9
click at [308, 199] on span at bounding box center [309, 196] width 9 height 9
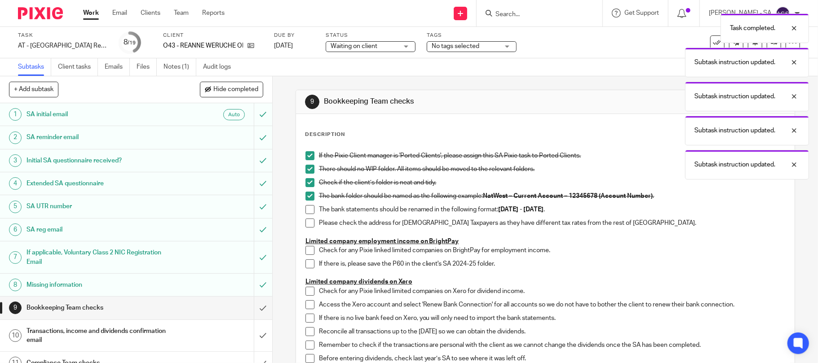
click at [305, 210] on span at bounding box center [309, 209] width 9 height 9
click at [306, 221] on span at bounding box center [309, 223] width 9 height 9
click at [301, 257] on div "If the Pixie Client manager is 'Ported Clients', please assign this SA Pixie ta…" at bounding box center [545, 297] width 489 height 300
click at [308, 250] on span at bounding box center [309, 250] width 9 height 9
click at [306, 262] on span at bounding box center [309, 264] width 9 height 9
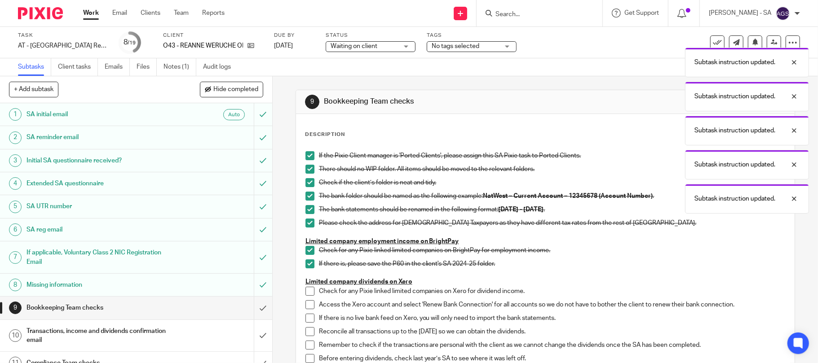
click at [305, 297] on li "Check for any Pixie linked limited companies on Xero for dividend income." at bounding box center [545, 293] width 480 height 13
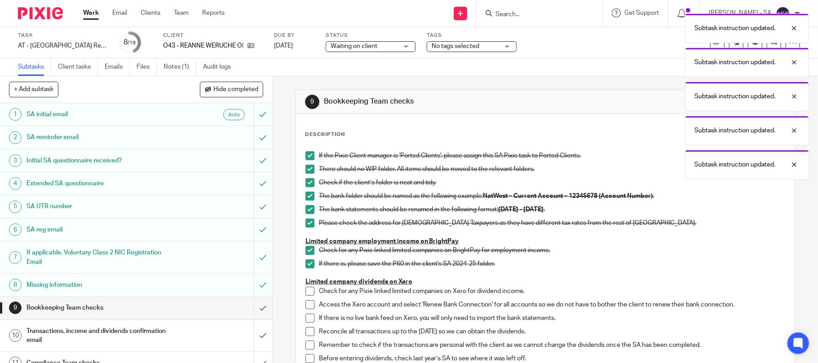
click at [305, 291] on span at bounding box center [309, 291] width 9 height 9
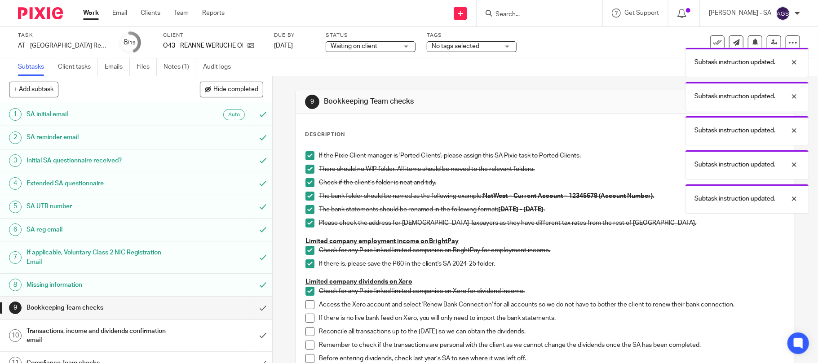
click at [301, 304] on div "If the Pixie Client manager is 'Ported Clients', please assign this SA Pixie ta…" at bounding box center [545, 297] width 489 height 300
click at [305, 304] on span at bounding box center [309, 304] width 9 height 9
click at [306, 317] on span at bounding box center [309, 318] width 9 height 9
click at [306, 331] on span at bounding box center [309, 331] width 9 height 9
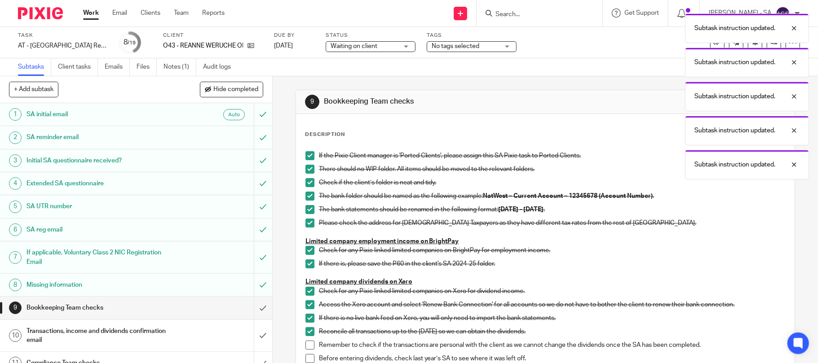
click at [305, 346] on span at bounding box center [309, 345] width 9 height 9
click at [305, 355] on span at bounding box center [309, 358] width 9 height 9
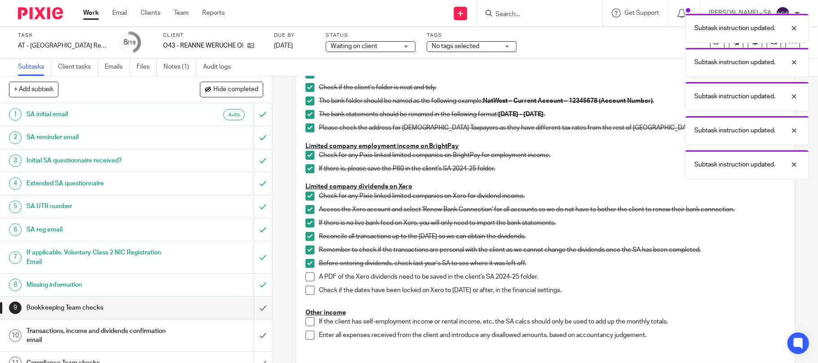
scroll to position [193, 0]
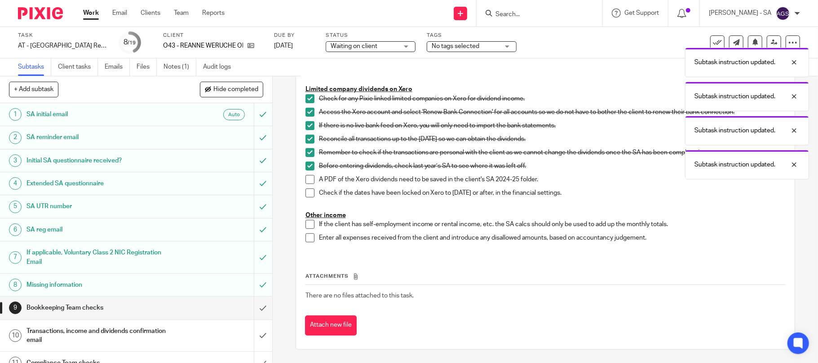
click at [307, 180] on span at bounding box center [309, 179] width 9 height 9
click at [305, 191] on span at bounding box center [309, 193] width 9 height 9
click at [308, 223] on span at bounding box center [309, 224] width 9 height 9
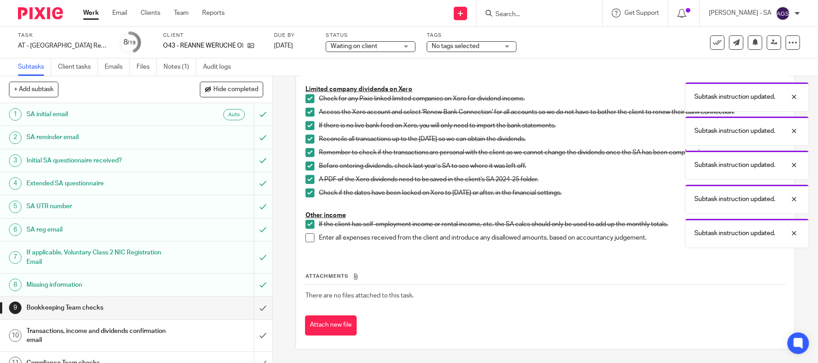
click at [309, 238] on span at bounding box center [309, 238] width 9 height 9
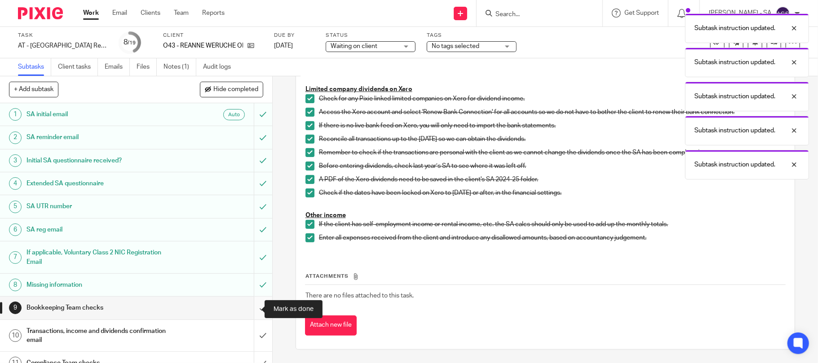
click at [251, 313] on input "submit" at bounding box center [136, 308] width 272 height 22
drag, startPoint x: 256, startPoint y: 342, endPoint x: 286, endPoint y: 333, distance: 31.4
click at [255, 342] on input "submit" at bounding box center [136, 336] width 272 height 32
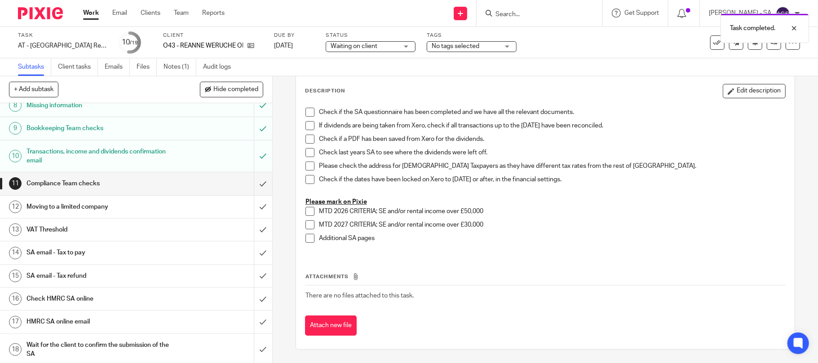
scroll to position [208, 0]
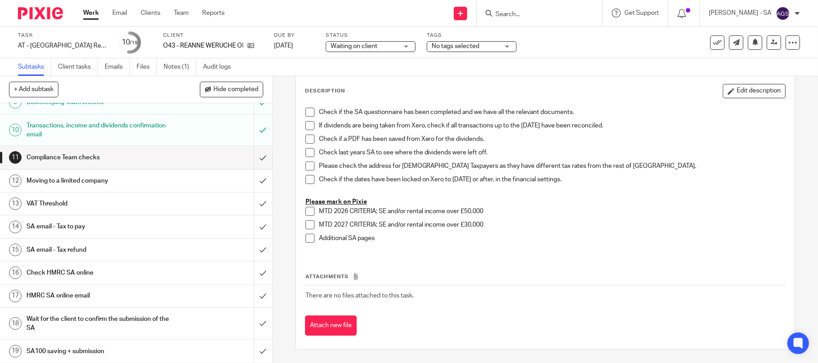
click at [84, 223] on h1 "SA email - Tax to pay" at bounding box center [99, 226] width 146 height 13
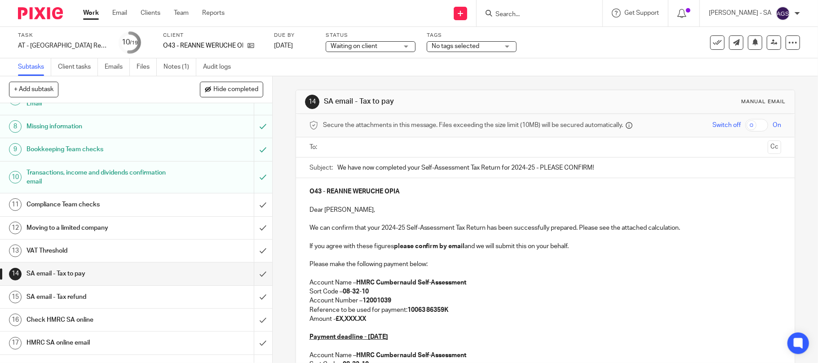
scroll to position [180, 0]
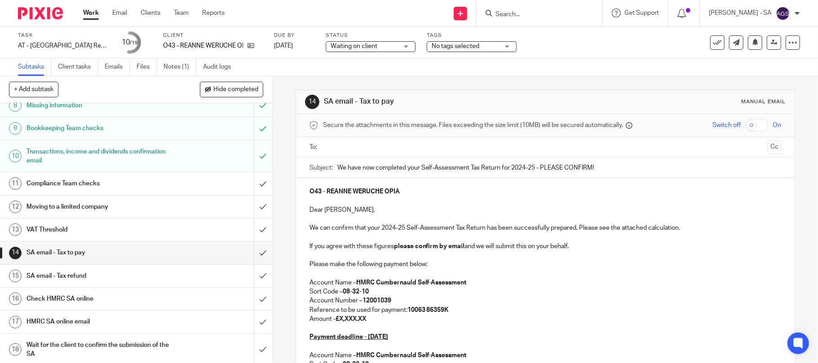
click at [77, 278] on h1 "SA email - Tax refund" at bounding box center [99, 275] width 146 height 13
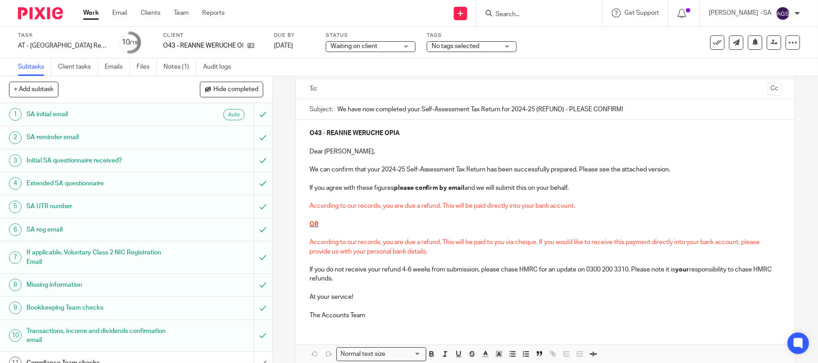
scroll to position [60, 0]
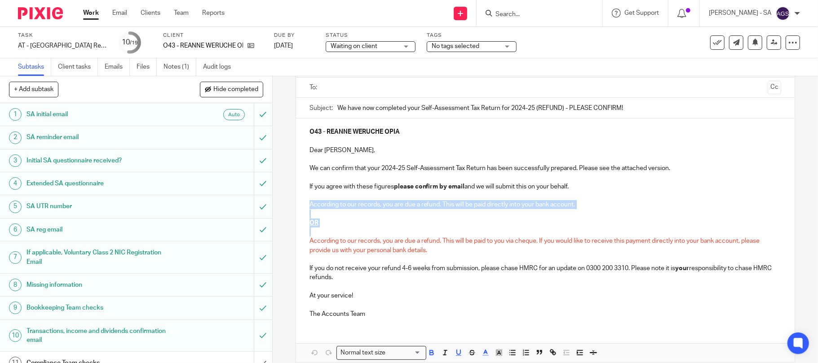
drag, startPoint x: 301, startPoint y: 206, endPoint x: 353, endPoint y: 229, distance: 56.9
click at [353, 229] on div "O43 - REANNE WERUCHE OPIA Dear Reanne, We can confirm that your 2024-25 Self-As…" at bounding box center [545, 222] width 499 height 207
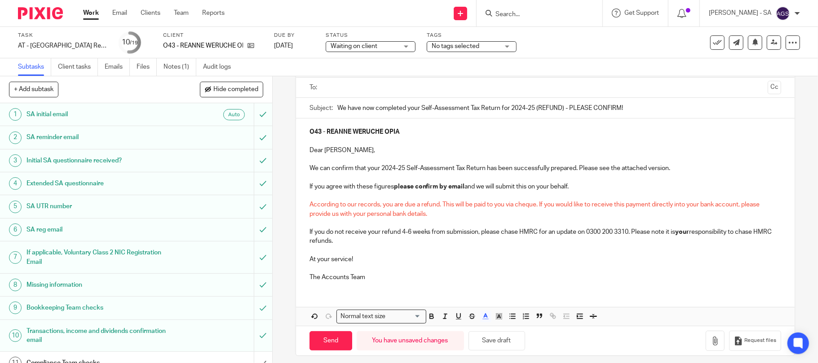
click at [534, 205] on span "According to our records, you are due a refund. This will be paid to you via ch…" at bounding box center [535, 209] width 452 height 15
click at [539, 205] on span "According to our records, you are due a refund. This will be paid to you via ch…" at bounding box center [537, 209] width 457 height 15
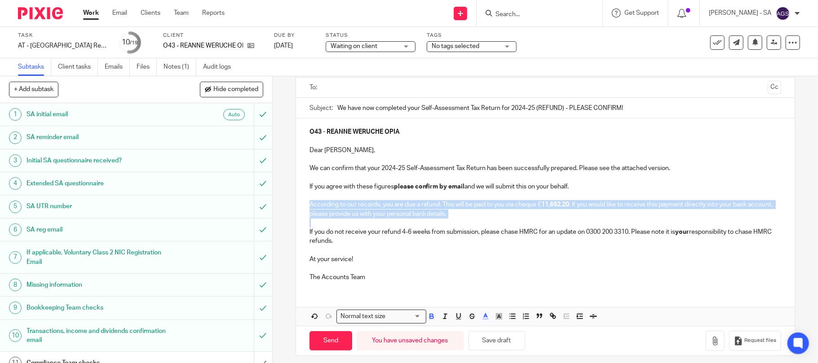
drag, startPoint x: 301, startPoint y: 209, endPoint x: 469, endPoint y: 227, distance: 169.3
click at [469, 227] on div "O43 - REANNE WERUCHE OPIA Dear Reanne, We can confirm that your 2024-25 Self-As…" at bounding box center [545, 204] width 499 height 171
click at [481, 319] on icon "button" at bounding box center [485, 317] width 8 height 8
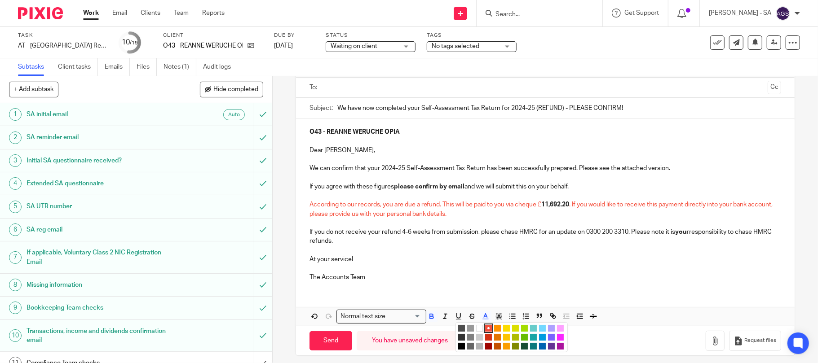
click at [458, 346] on li "color:#000000" at bounding box center [461, 346] width 7 height 7
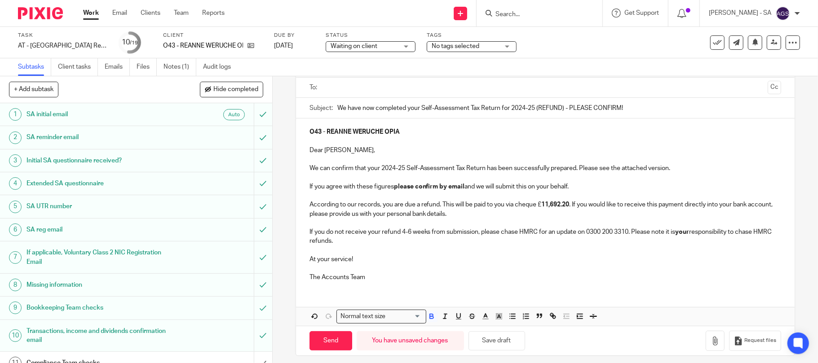
click at [530, 266] on p at bounding box center [545, 268] width 472 height 9
drag, startPoint x: 540, startPoint y: 206, endPoint x: 569, endPoint y: 219, distance: 31.7
click at [535, 206] on p "According to our records, you are due a refund. This will be paid to you via ch…" at bounding box center [545, 209] width 472 height 18
click at [561, 251] on p at bounding box center [545, 250] width 472 height 9
click at [500, 342] on button "Save draft" at bounding box center [496, 340] width 57 height 19
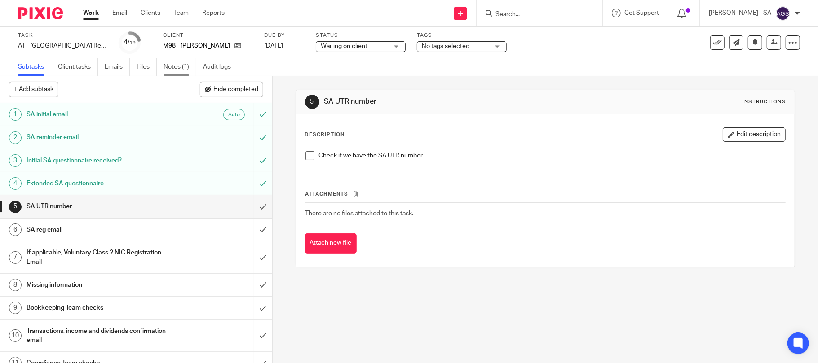
click at [177, 65] on link "Notes (1)" at bounding box center [179, 67] width 33 height 18
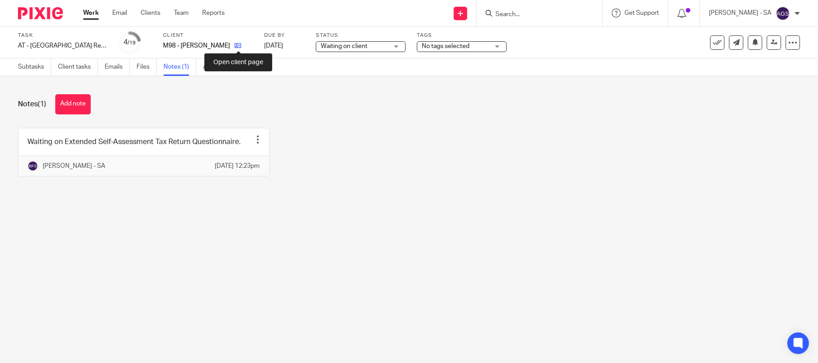
click at [238, 45] on icon at bounding box center [237, 45] width 7 height 7
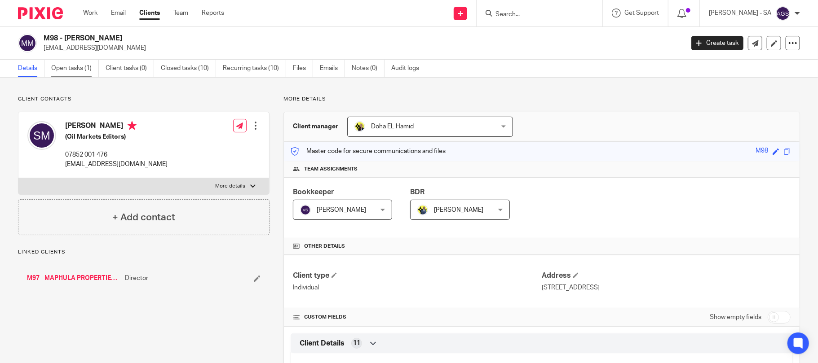
click at [65, 70] on link "Open tasks (1)" at bounding box center [75, 69] width 48 height 18
drag, startPoint x: 128, startPoint y: 37, endPoint x: 65, endPoint y: 39, distance: 63.4
click at [65, 39] on h2 "M98 - [PERSON_NAME]" at bounding box center [298, 38] width 508 height 9
copy h2 "[PERSON_NAME]"
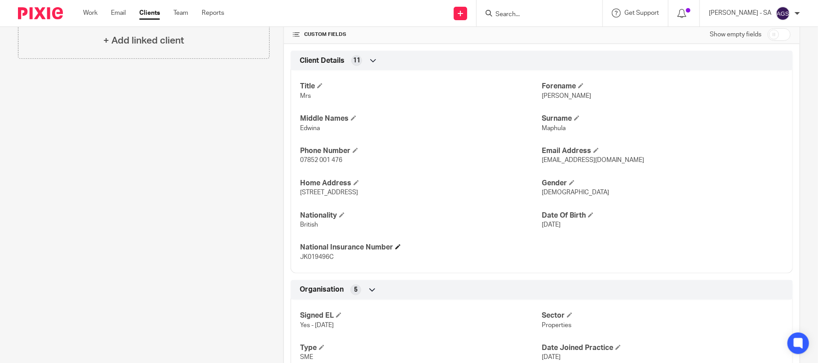
scroll to position [299, 0]
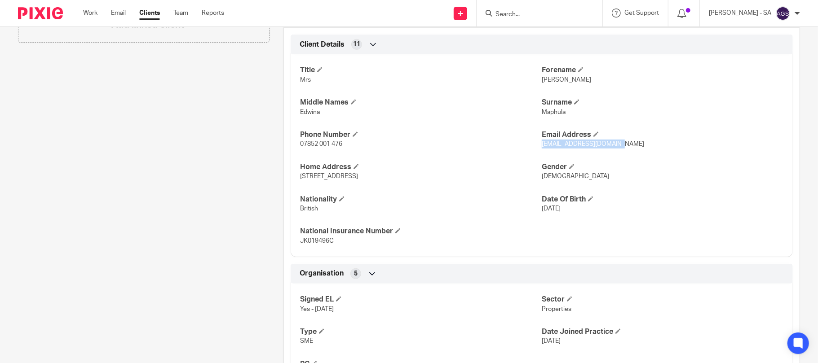
drag, startPoint x: 609, startPoint y: 146, endPoint x: 536, endPoint y: 150, distance: 73.7
click at [542, 149] on p "[EMAIL_ADDRESS][DOMAIN_NAME]" at bounding box center [663, 144] width 242 height 9
copy span "[EMAIL_ADDRESS][DOMAIN_NAME]"
drag, startPoint x: 343, startPoint y: 146, endPoint x: 296, endPoint y: 157, distance: 49.0
click at [296, 153] on div "Title Mrs [PERSON_NAME] Middle Names [PERSON_NAME] Surname Maphula Phone Number…" at bounding box center [542, 153] width 502 height 210
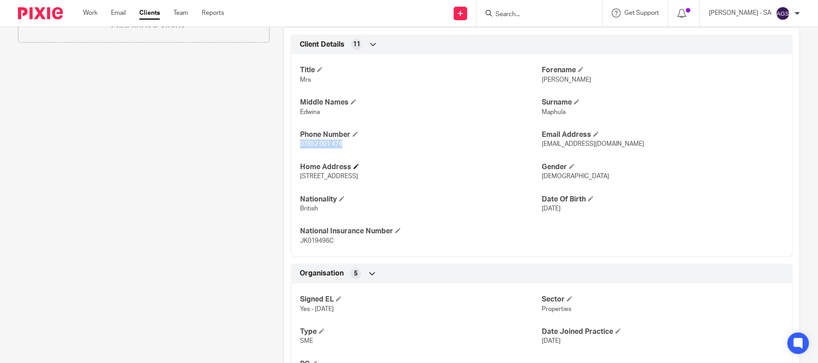
copy span "07852 001 476"
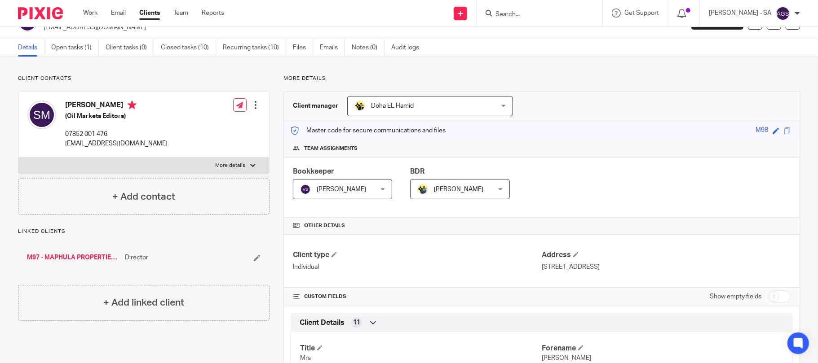
scroll to position [0, 0]
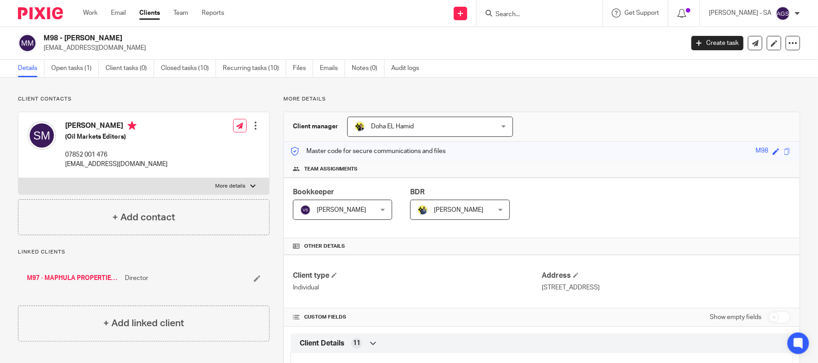
drag, startPoint x: 84, startPoint y: 39, endPoint x: 64, endPoint y: 37, distance: 19.8
click at [64, 37] on h2 "M98 - [PERSON_NAME]" at bounding box center [298, 38] width 508 height 9
copy h2 "[PERSON_NAME]"
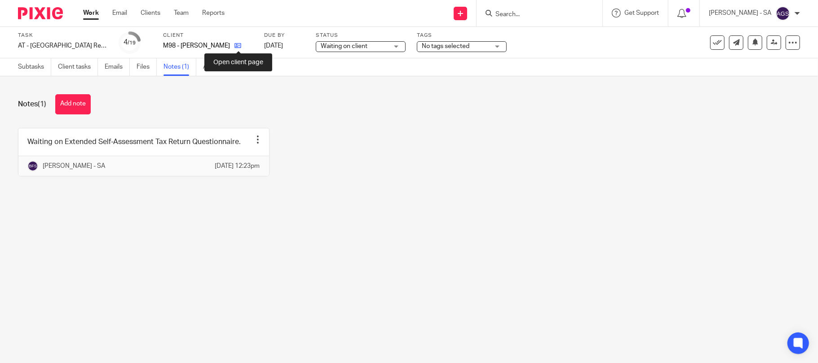
click at [239, 46] on icon at bounding box center [237, 45] width 7 height 7
click at [435, 184] on div "Waiting on Extended Self-Assessment Tax Return Questionnaire. Edit note Delete …" at bounding box center [402, 159] width 796 height 62
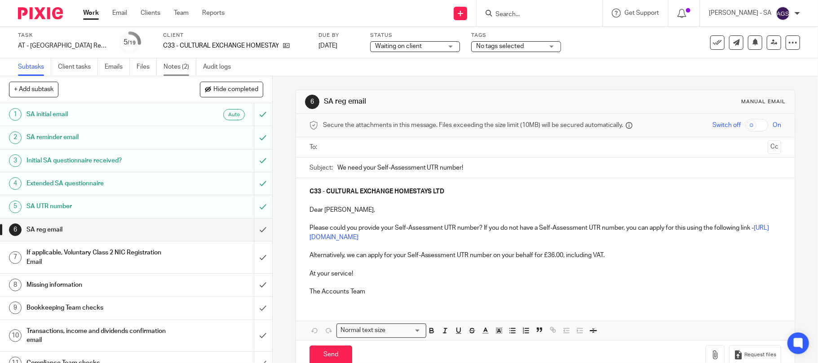
click at [181, 67] on link "Notes (2)" at bounding box center [179, 67] width 33 height 18
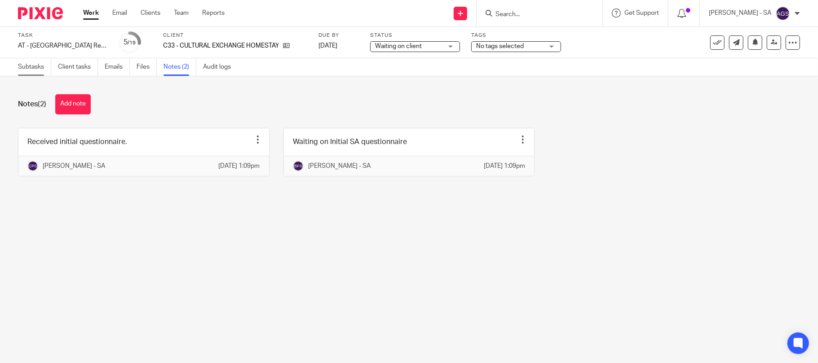
click at [22, 65] on link "Subtasks" at bounding box center [34, 67] width 33 height 18
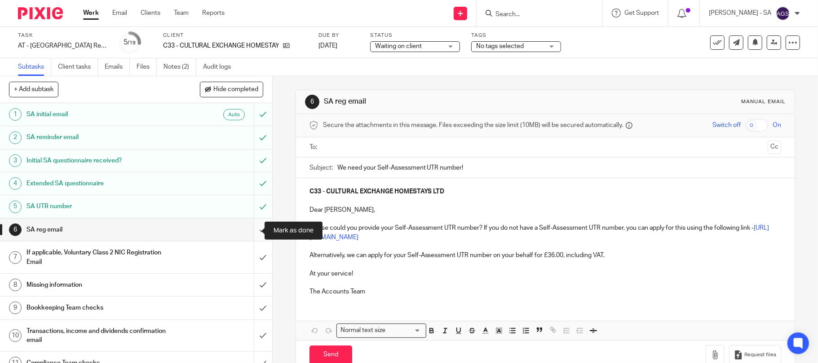
click at [250, 228] on input "submit" at bounding box center [136, 230] width 272 height 22
click at [250, 262] on input "submit" at bounding box center [136, 258] width 272 height 32
click at [250, 288] on input "submit" at bounding box center [136, 285] width 272 height 22
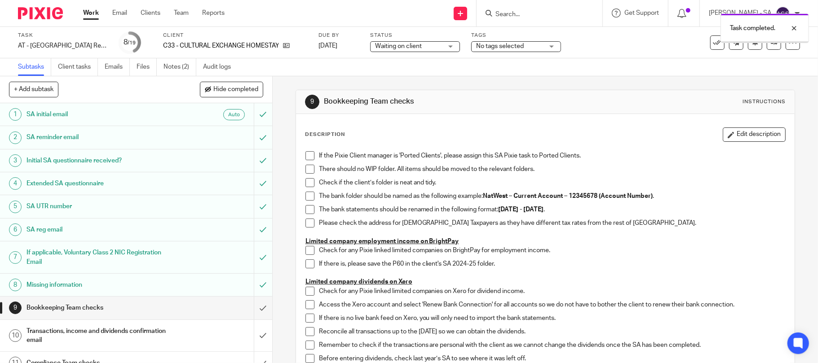
click at [305, 157] on span at bounding box center [309, 155] width 9 height 9
click at [305, 171] on span at bounding box center [309, 169] width 9 height 9
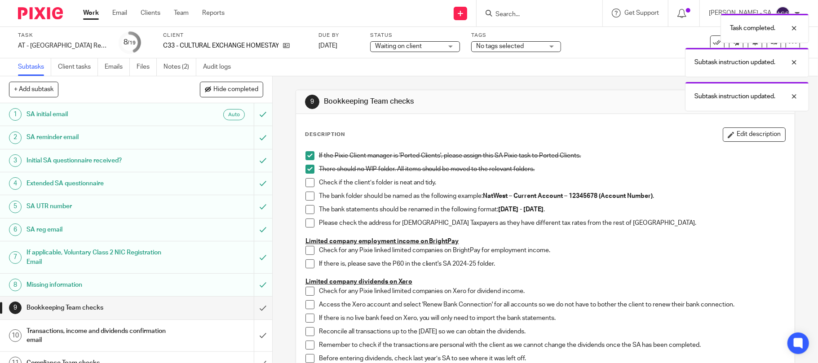
click at [305, 182] on span at bounding box center [309, 182] width 9 height 9
click at [305, 194] on span at bounding box center [309, 196] width 9 height 9
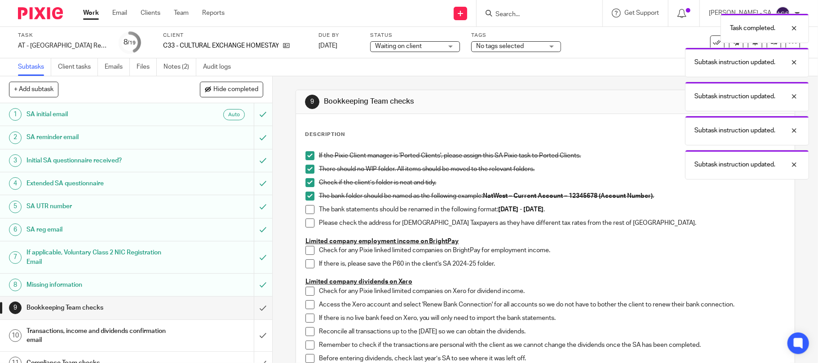
click at [305, 210] on span at bounding box center [309, 209] width 9 height 9
click at [305, 225] on span at bounding box center [309, 223] width 9 height 9
click at [305, 252] on span at bounding box center [309, 250] width 9 height 9
click at [305, 266] on span at bounding box center [309, 264] width 9 height 9
click at [305, 289] on span at bounding box center [309, 291] width 9 height 9
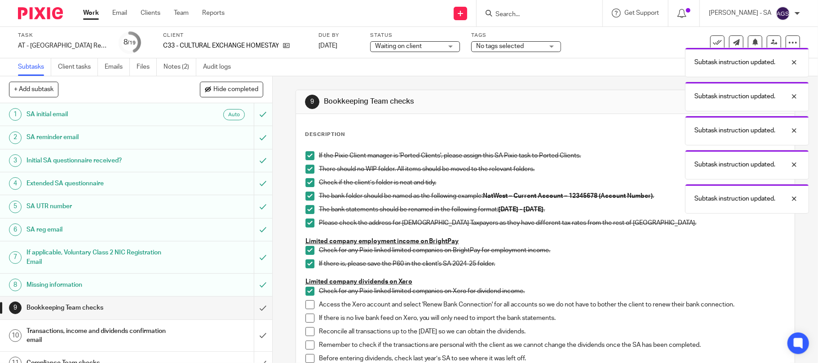
drag, startPoint x: 305, startPoint y: 305, endPoint x: 305, endPoint y: 314, distance: 9.0
click at [305, 306] on span at bounding box center [309, 304] width 9 height 9
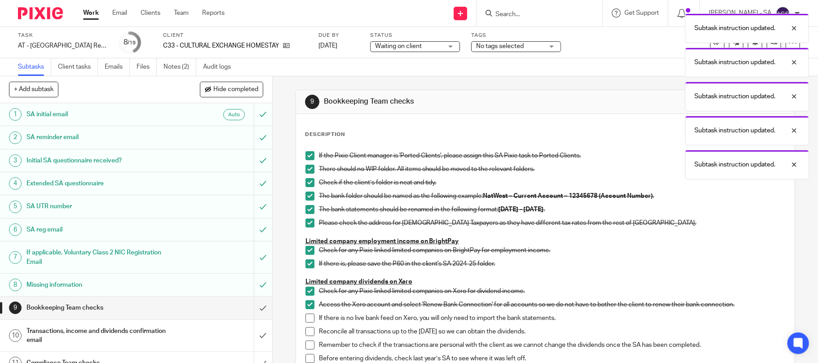
click at [305, 322] on span at bounding box center [309, 318] width 9 height 9
click at [305, 336] on span at bounding box center [309, 331] width 9 height 9
click at [308, 345] on span at bounding box center [309, 345] width 9 height 9
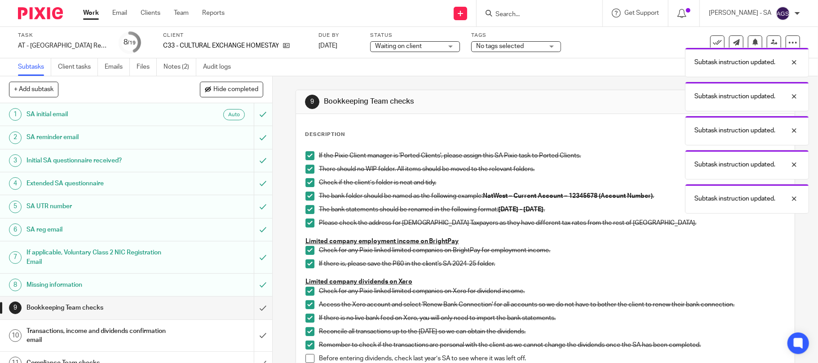
click at [308, 356] on span at bounding box center [309, 358] width 9 height 9
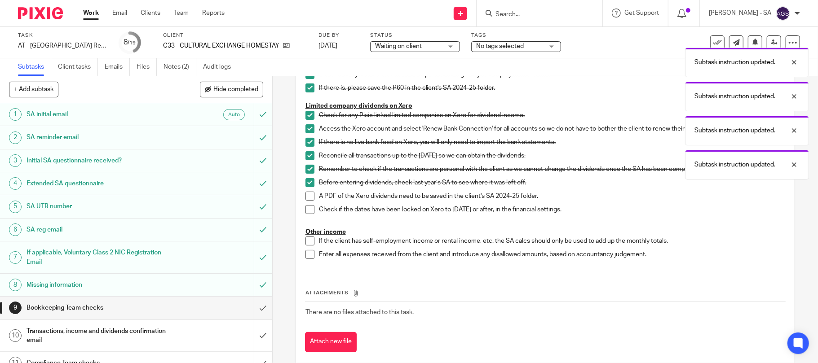
scroll to position [180, 0]
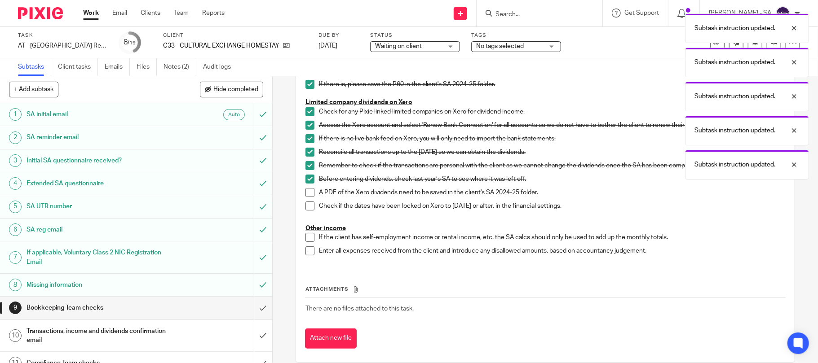
click at [305, 196] on span at bounding box center [309, 192] width 9 height 9
click at [305, 207] on span at bounding box center [309, 206] width 9 height 9
click at [307, 234] on span at bounding box center [309, 237] width 9 height 9
click at [306, 245] on li "If the client has self-employment income or rental income, etc. the SA calcs sh…" at bounding box center [545, 239] width 480 height 13
drag, startPoint x: 305, startPoint y: 252, endPoint x: 318, endPoint y: 262, distance: 16.0
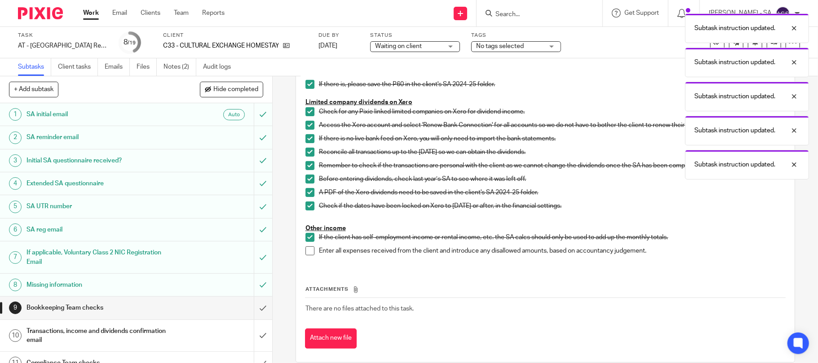
click at [306, 253] on span at bounding box center [309, 251] width 9 height 9
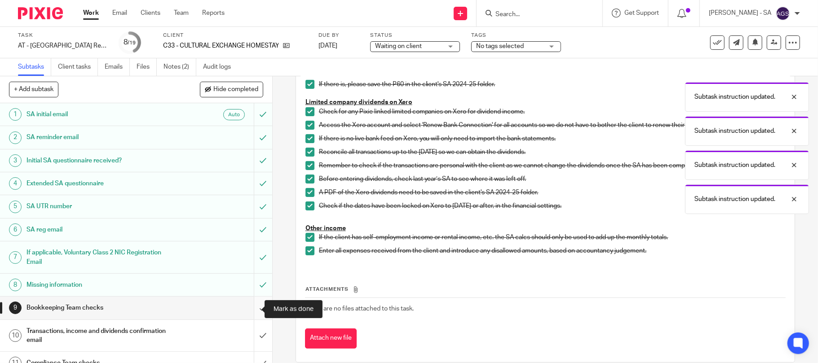
click at [259, 309] on input "submit" at bounding box center [136, 308] width 272 height 22
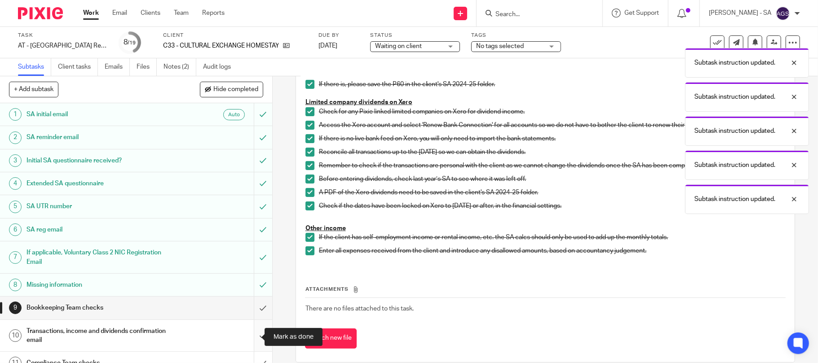
click at [257, 334] on input "submit" at bounding box center [136, 336] width 272 height 32
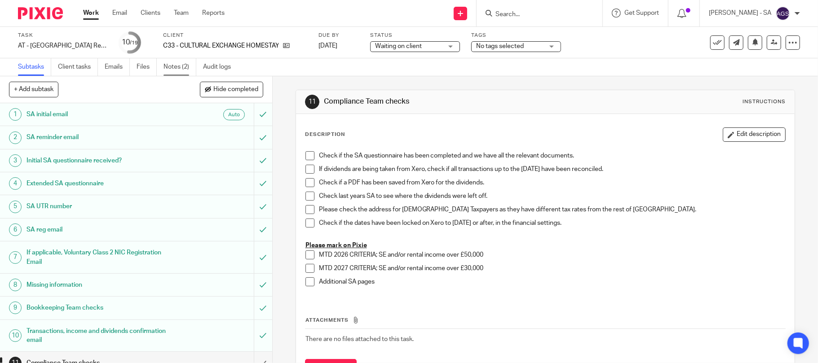
click at [184, 67] on link "Notes (2)" at bounding box center [179, 67] width 33 height 18
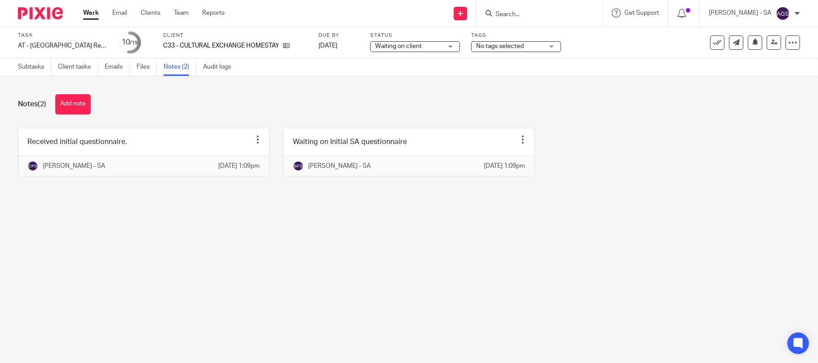
click at [517, 15] on input "Search" at bounding box center [534, 15] width 81 height 8
click at [65, 100] on button "Add note" at bounding box center [72, 104] width 35 height 20
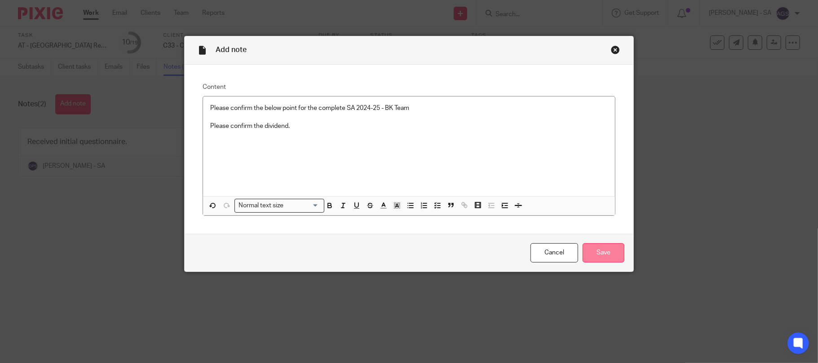
click at [610, 253] on input "Save" at bounding box center [604, 252] width 42 height 19
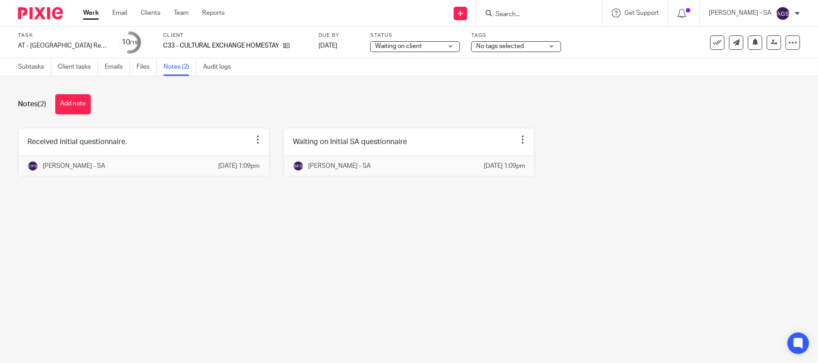
click at [515, 13] on input "Search" at bounding box center [534, 15] width 81 height 8
type input "P69"
click at [530, 31] on link at bounding box center [569, 38] width 152 height 21
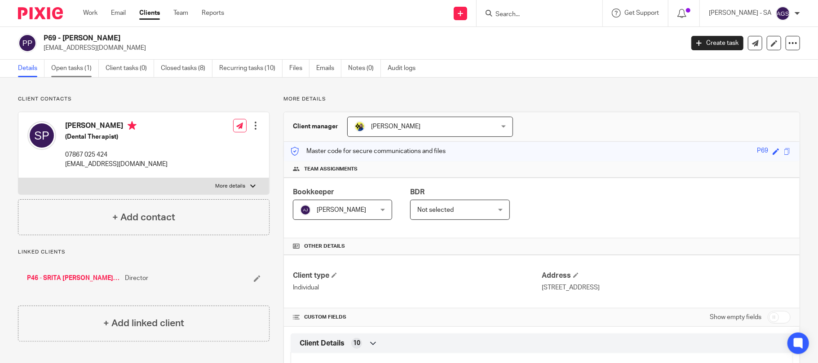
click at [72, 70] on link "Open tasks (1)" at bounding box center [75, 69] width 48 height 18
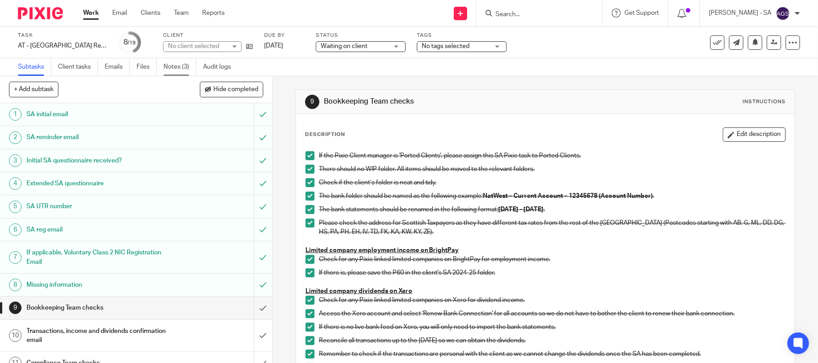
click at [177, 67] on link "Notes (3)" at bounding box center [179, 67] width 33 height 18
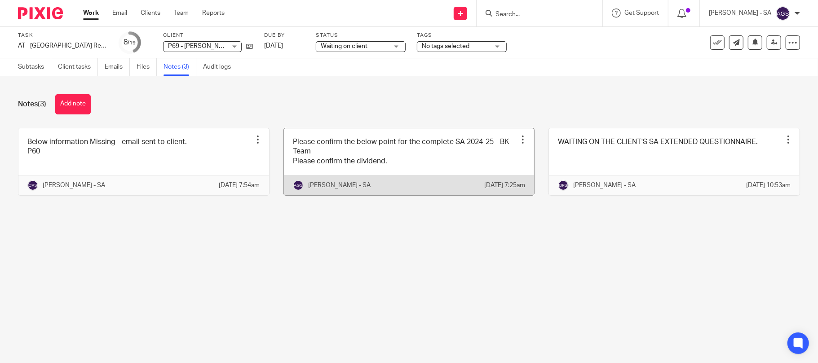
click at [376, 161] on link at bounding box center [409, 161] width 251 height 67
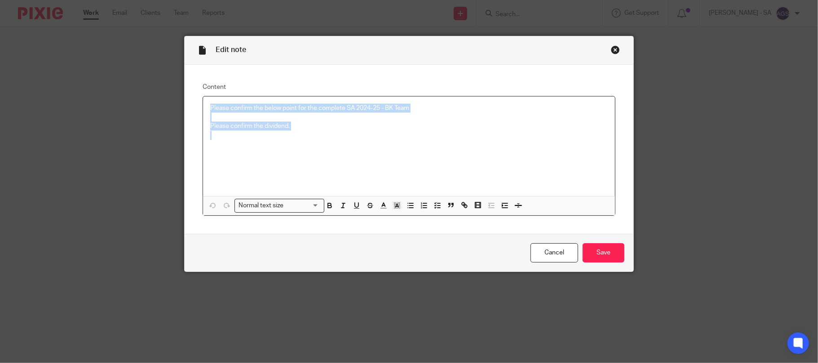
drag, startPoint x: 205, startPoint y: 108, endPoint x: 285, endPoint y: 137, distance: 85.1
click at [285, 137] on div "Please confirm the below point for the complete SA 2024-25 - BK Team Please con…" at bounding box center [409, 147] width 412 height 100
copy div "Please confirm the below point for the complete SA 2024-25 - BK Team Please con…"
click at [611, 50] on div "Close this dialog window" at bounding box center [615, 49] width 9 height 9
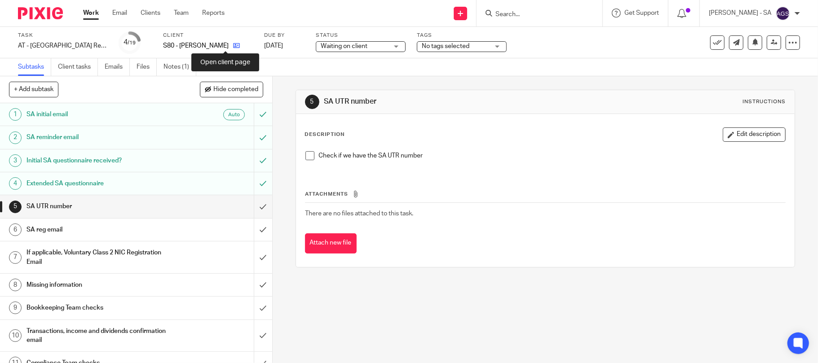
click at [233, 44] on icon at bounding box center [236, 45] width 7 height 7
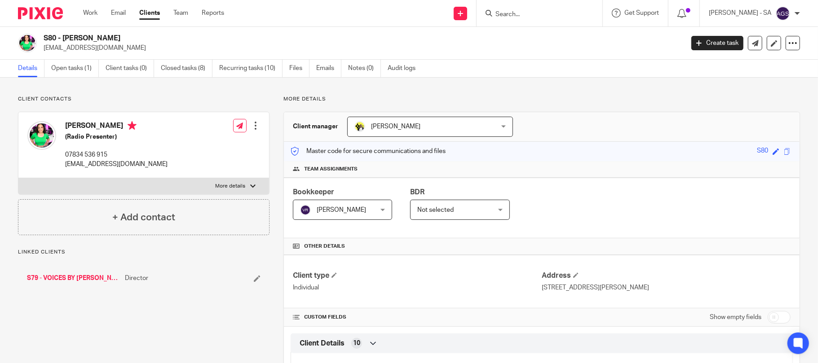
drag, startPoint x: 113, startPoint y: 35, endPoint x: 65, endPoint y: 35, distance: 48.5
click at [65, 35] on h2 "S80 - [PERSON_NAME]" at bounding box center [298, 38] width 508 height 9
copy h2 "[PERSON_NAME]"
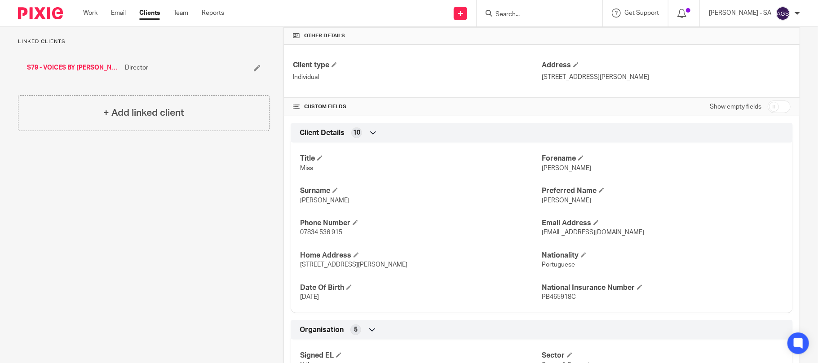
scroll to position [239, 0]
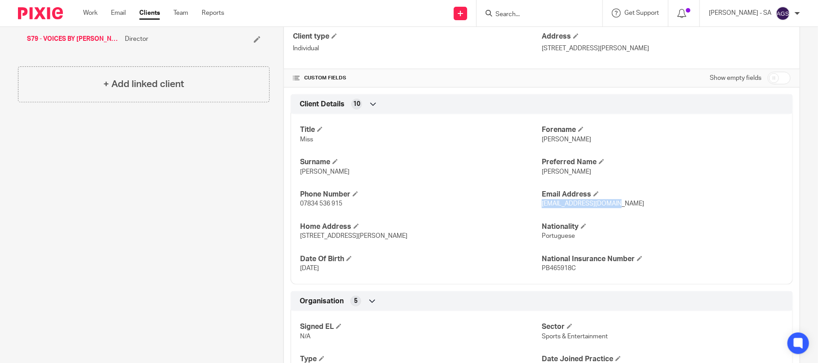
drag, startPoint x: 608, startPoint y: 205, endPoint x: 535, endPoint y: 207, distance: 72.3
click at [542, 207] on p "joanasilva@outlook.com" at bounding box center [663, 203] width 242 height 9
copy span "joanasilva@outlook.com"
drag, startPoint x: 342, startPoint y: 205, endPoint x: 299, endPoint y: 205, distance: 43.6
click at [300, 205] on p "07834 536 915" at bounding box center [421, 203] width 242 height 9
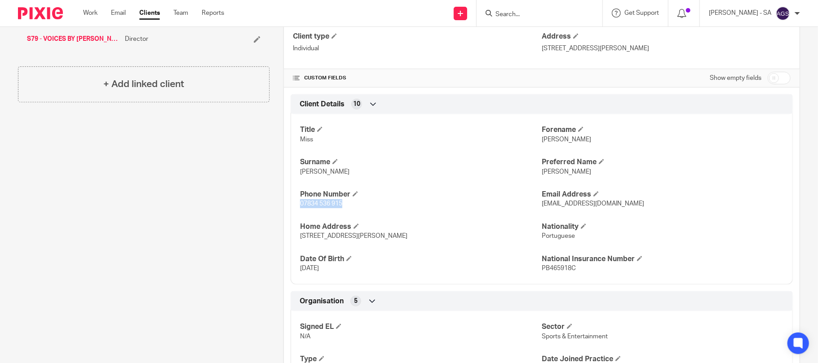
copy span "07834 536 915"
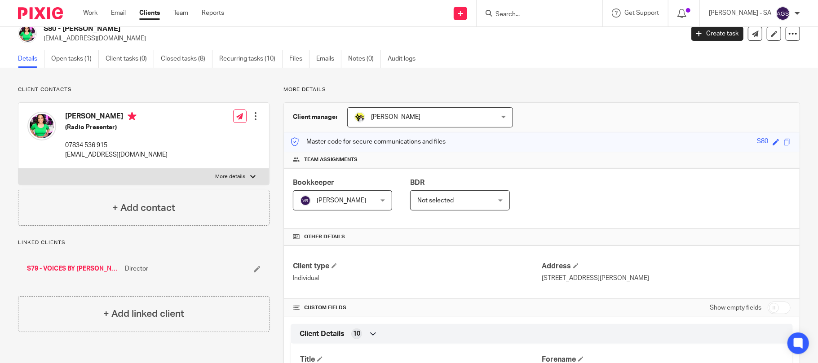
scroll to position [0, 0]
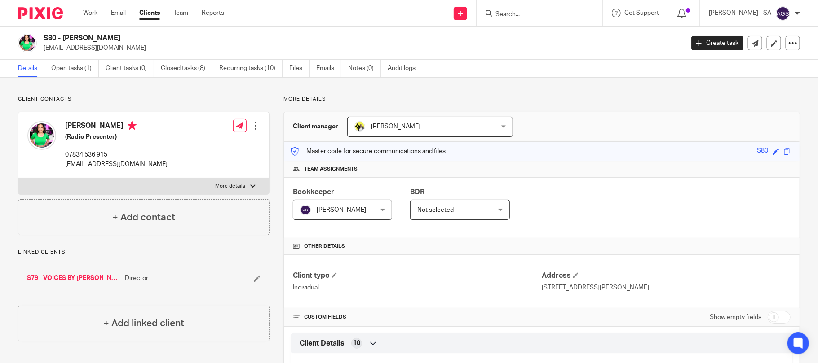
drag, startPoint x: 113, startPoint y: 38, endPoint x: 64, endPoint y: 38, distance: 49.4
click at [64, 38] on h2 "S80 - [PERSON_NAME]" at bounding box center [298, 38] width 508 height 9
copy h2 "JOANA SILVA"
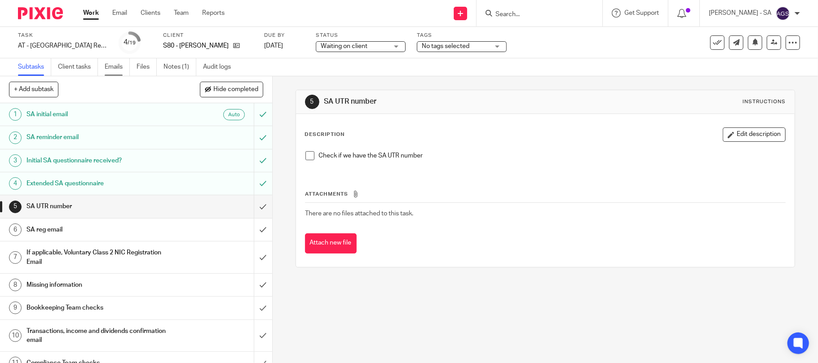
click at [114, 71] on link "Emails" at bounding box center [117, 67] width 25 height 18
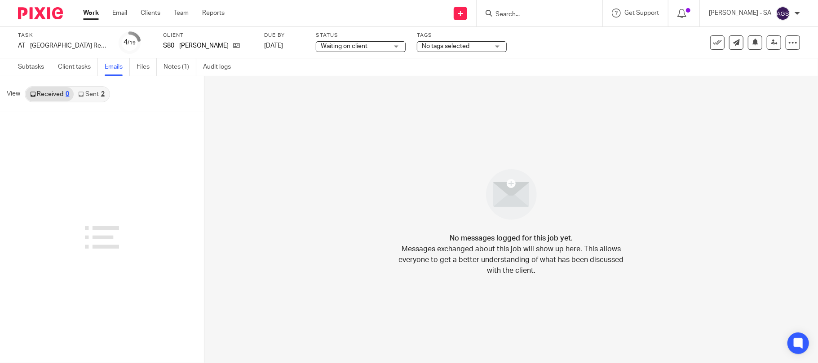
click at [97, 95] on link "Sent 2" at bounding box center [91, 94] width 35 height 14
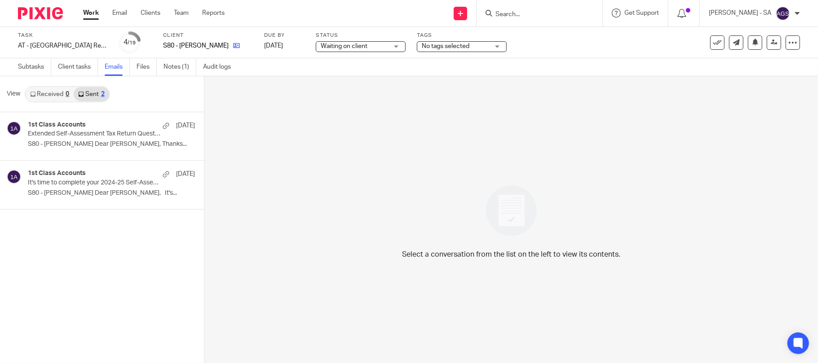
click at [229, 41] on link at bounding box center [234, 45] width 11 height 9
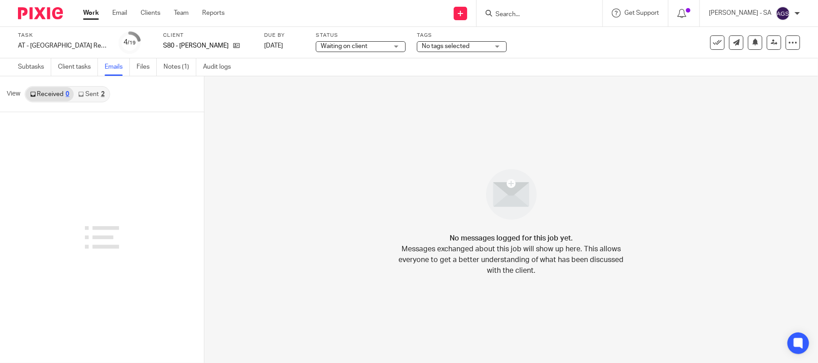
click at [96, 97] on link "Sent 2" at bounding box center [91, 94] width 35 height 14
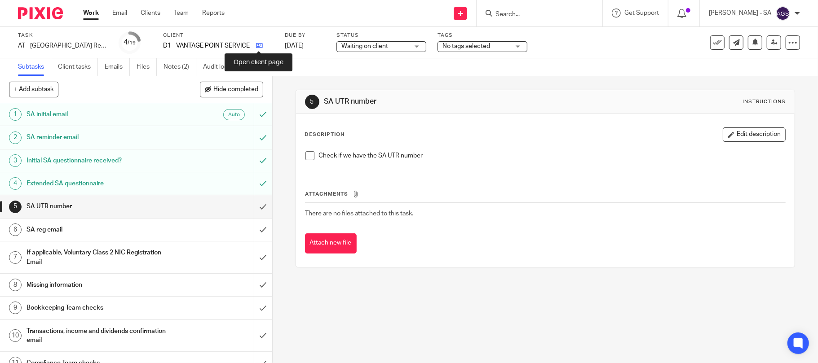
click at [259, 44] on icon at bounding box center [259, 45] width 7 height 7
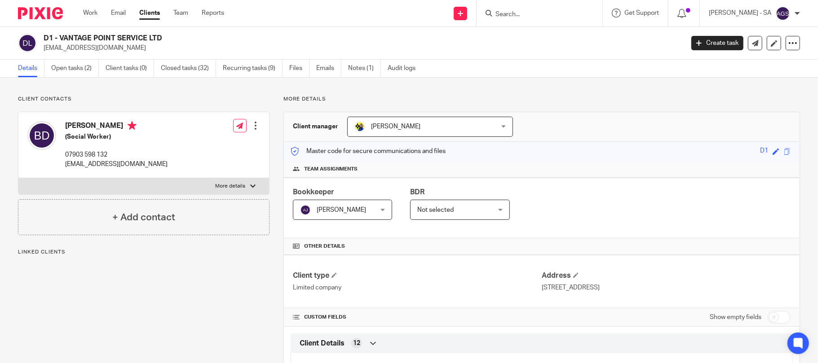
drag, startPoint x: 101, startPoint y: 126, endPoint x: 64, endPoint y: 126, distance: 36.8
click at [64, 126] on div "[PERSON_NAME] (Social Worker) 07903 598 132 [EMAIL_ADDRESS][DOMAIN_NAME]" at bounding box center [97, 145] width 140 height 57
copy h4 "[PERSON_NAME]"
drag, startPoint x: 171, startPoint y: 42, endPoint x: 149, endPoint y: 43, distance: 21.6
click at [149, 43] on h2 "D1 - VANTAGE POINT SERVICE LTD" at bounding box center [298, 38] width 508 height 9
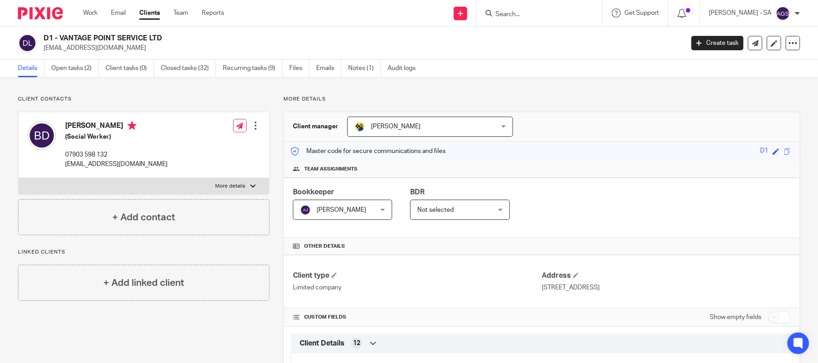
click at [200, 54] on div "D1 - VANTAGE POINT SERVICE LTD boedube44@gmail.com Create task Update from Comp…" at bounding box center [409, 43] width 818 height 33
drag, startPoint x: 171, startPoint y: 36, endPoint x: 60, endPoint y: 33, distance: 111.0
click at [60, 34] on h2 "D1 - VANTAGE POINT SERVICE LTD" at bounding box center [298, 38] width 508 height 9
copy h2 "VANTAGE POINT SERVICE LTD"
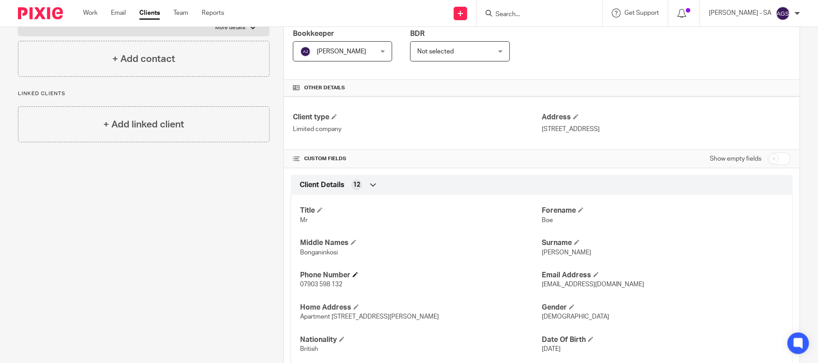
scroll to position [180, 0]
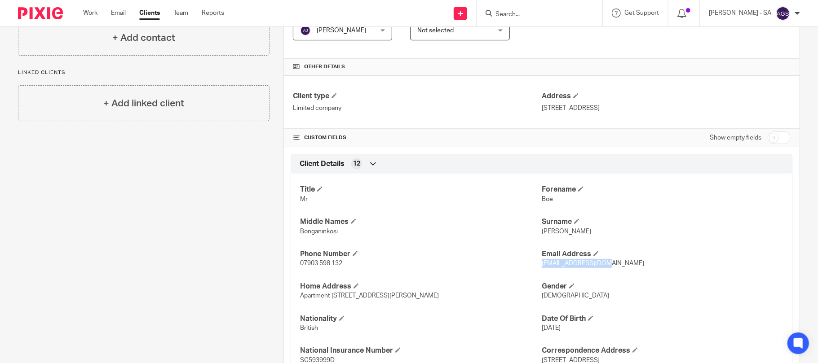
drag, startPoint x: 604, startPoint y: 264, endPoint x: 539, endPoint y: 274, distance: 65.4
click at [534, 265] on div "Title Mr Forename Boe Middle Names Bonganinkosi Surname Dube Phone Number 07903…" at bounding box center [542, 272] width 502 height 210
click at [648, 287] on h4 "Gender" at bounding box center [663, 286] width 242 height 9
drag, startPoint x: 608, startPoint y: 270, endPoint x: 537, endPoint y: 273, distance: 70.6
click at [537, 273] on div "Title Mr Forename Boe Middle Names Bonganinkosi Surname Dube Phone Number 07903…" at bounding box center [542, 272] width 502 height 210
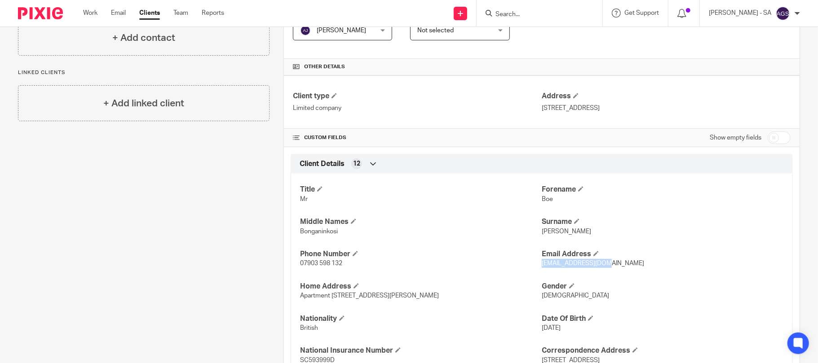
copy span "boedube44@gmail.com"
drag, startPoint x: 344, startPoint y: 260, endPoint x: 365, endPoint y: 285, distance: 33.1
click at [308, 268] on div "Phone Number 07903 598 132" at bounding box center [421, 259] width 242 height 19
click at [366, 285] on h4 "Home Address" at bounding box center [421, 286] width 242 height 9
drag, startPoint x: 340, startPoint y: 263, endPoint x: 299, endPoint y: 263, distance: 41.8
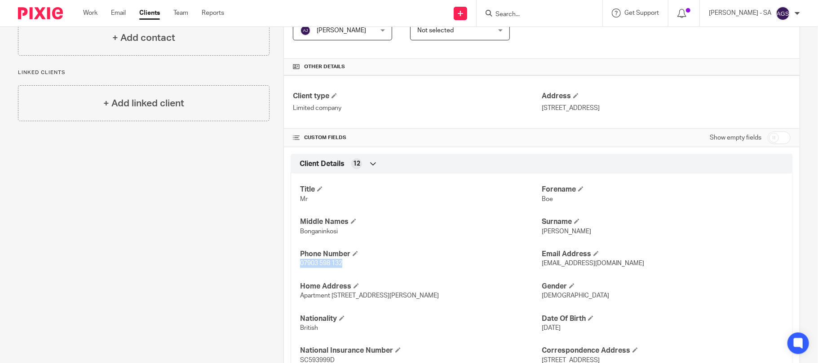
click at [300, 263] on p "07903 598 132" at bounding box center [421, 263] width 242 height 9
copy span "07903 598 132"
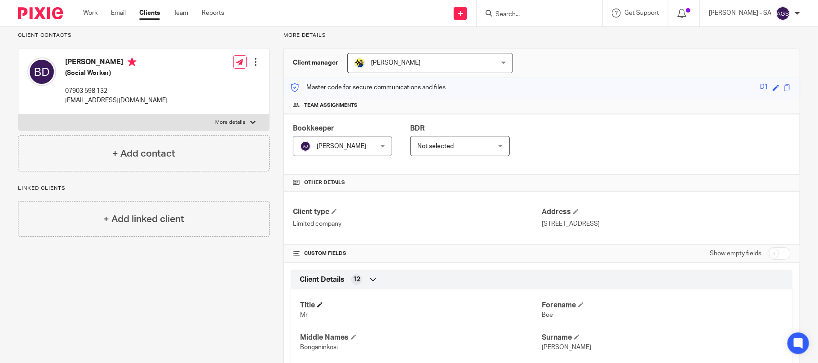
scroll to position [0, 0]
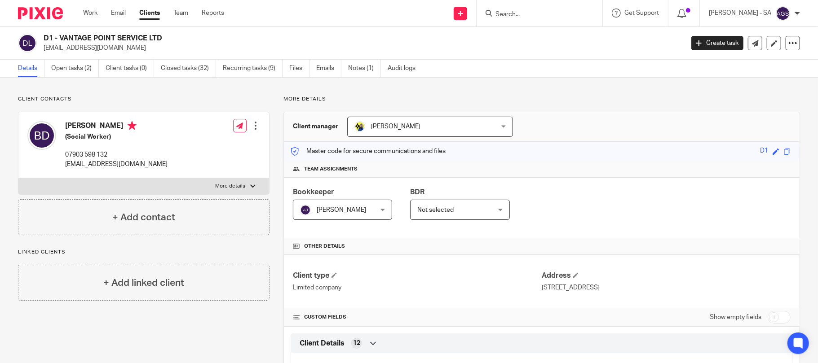
drag, startPoint x: 658, startPoint y: 290, endPoint x: 536, endPoint y: 290, distance: 121.7
click at [542, 290] on p "320 City Road, London, England, EC1V 2NZ" at bounding box center [666, 287] width 249 height 9
copy p "320 City Road, London, England, EC1V 2NZ"
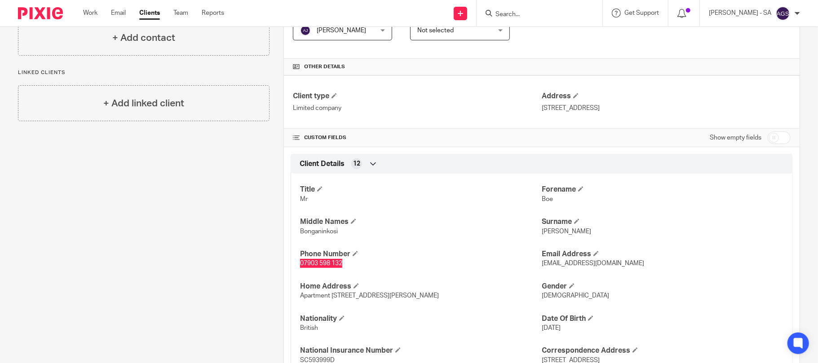
scroll to position [239, 0]
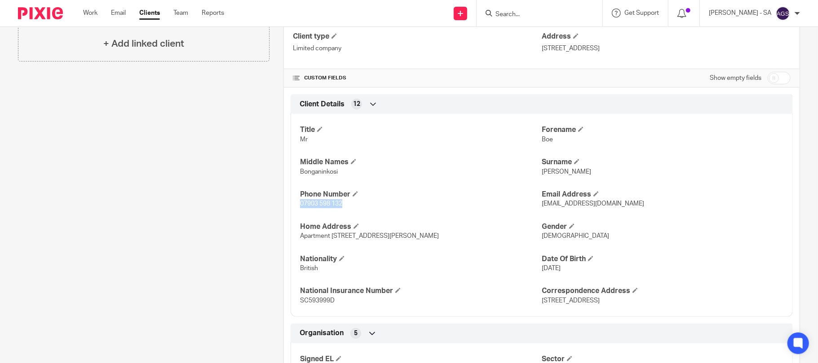
drag, startPoint x: 525, startPoint y: 239, endPoint x: 299, endPoint y: 238, distance: 226.8
click at [300, 238] on p "Apartment 110, Britannic Park, 15 Yew Tree Road, Moseley, Birmingham, B13 8NF" at bounding box center [421, 236] width 242 height 9
copy span "Apartment 110, Britannic Park, 15 Yew Tree Road, Moseley, Birmingham, B13 8NF"
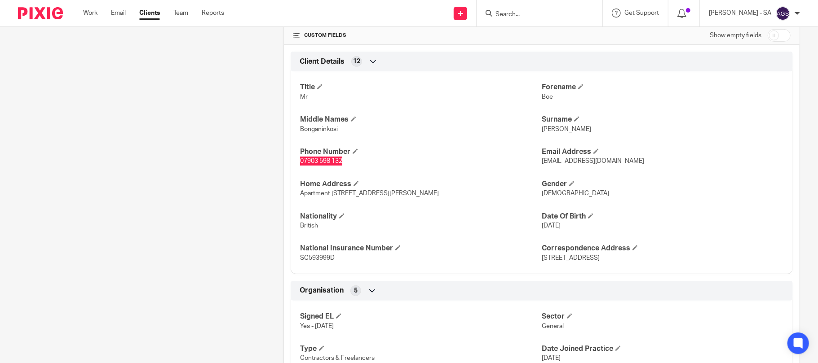
scroll to position [299, 0]
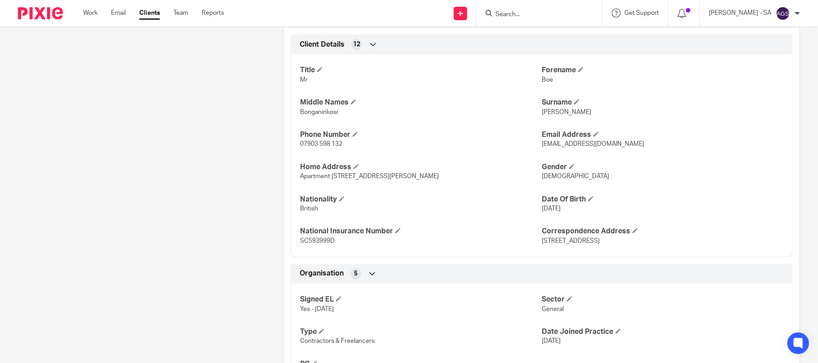
click at [714, 185] on div "Title Mr Forename Boe Middle Names Bonganinkosi Surname Dube Phone Number 07903…" at bounding box center [542, 153] width 502 height 210
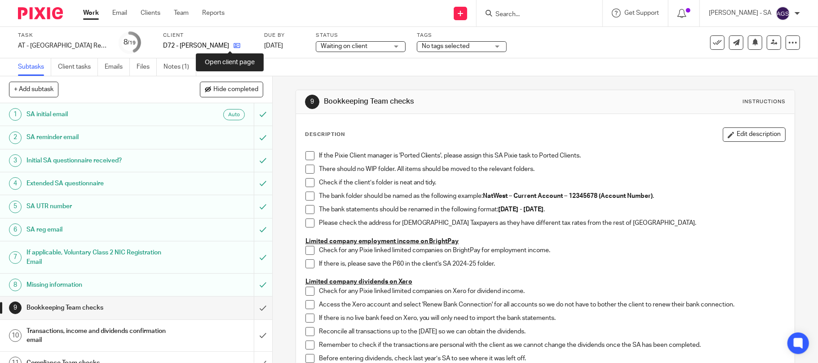
click at [234, 47] on icon at bounding box center [237, 45] width 7 height 7
click at [305, 154] on span at bounding box center [309, 155] width 9 height 9
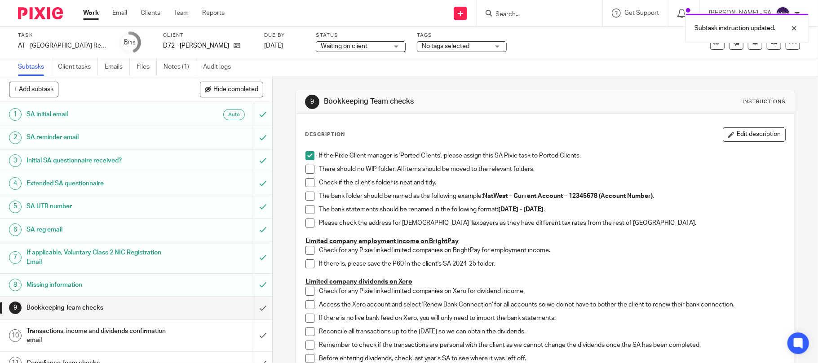
drag, startPoint x: 304, startPoint y: 166, endPoint x: 304, endPoint y: 172, distance: 5.4
click at [305, 167] on span at bounding box center [309, 169] width 9 height 9
click at [305, 185] on span at bounding box center [309, 182] width 9 height 9
click at [306, 199] on span at bounding box center [309, 196] width 9 height 9
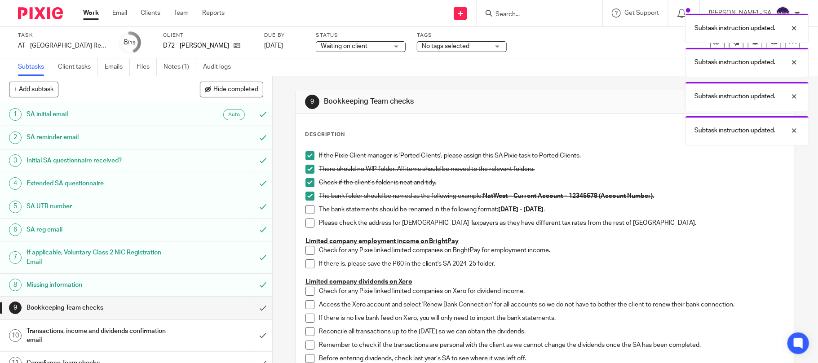
drag, startPoint x: 306, startPoint y: 209, endPoint x: 306, endPoint y: 223, distance: 14.4
click at [306, 210] on span at bounding box center [309, 209] width 9 height 9
click at [306, 224] on span at bounding box center [309, 223] width 9 height 9
click at [306, 256] on li "Check for any Pixie linked limited companies on BrightPay for employment income." at bounding box center [545, 252] width 480 height 13
drag, startPoint x: 302, startPoint y: 250, endPoint x: 306, endPoint y: 258, distance: 8.8
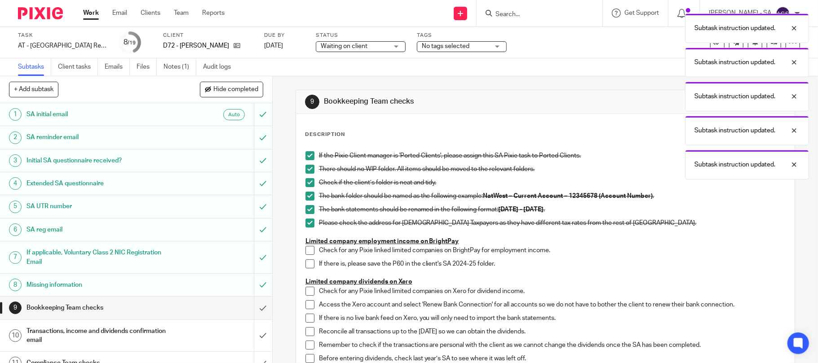
click at [305, 250] on span at bounding box center [309, 250] width 9 height 9
click at [305, 265] on span at bounding box center [309, 264] width 9 height 9
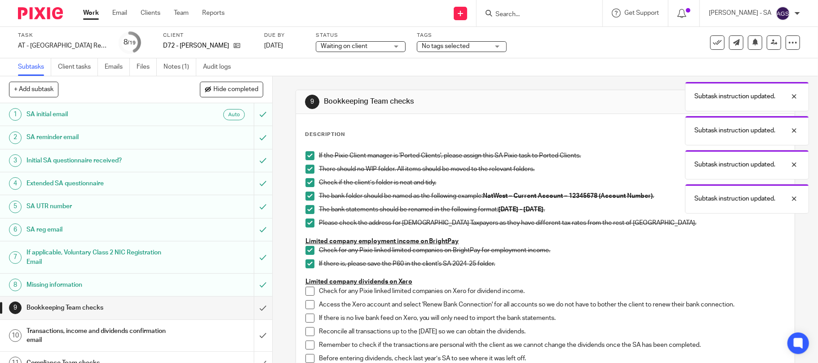
drag, startPoint x: 306, startPoint y: 294, endPoint x: 305, endPoint y: 304, distance: 9.9
click at [306, 295] on span at bounding box center [309, 291] width 9 height 9
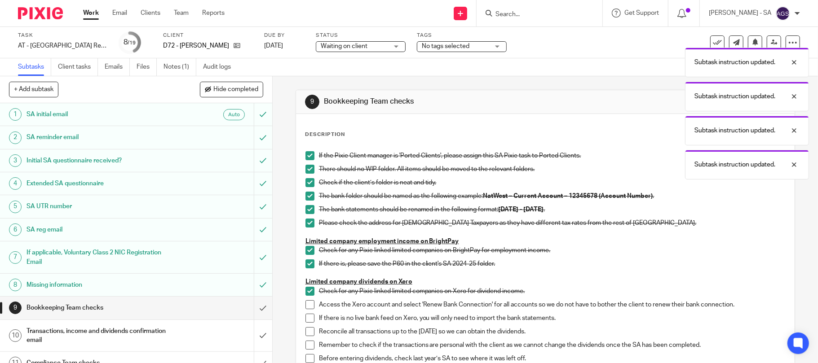
drag, startPoint x: 305, startPoint y: 315, endPoint x: 305, endPoint y: 320, distance: 5.5
click at [305, 317] on span at bounding box center [309, 318] width 9 height 9
click at [308, 305] on span at bounding box center [309, 304] width 9 height 9
click at [306, 333] on span at bounding box center [309, 331] width 9 height 9
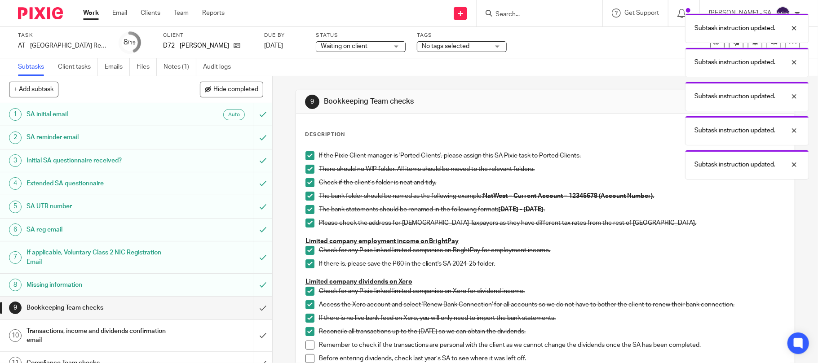
click at [306, 349] on span at bounding box center [309, 345] width 9 height 9
click at [305, 357] on span at bounding box center [309, 358] width 9 height 9
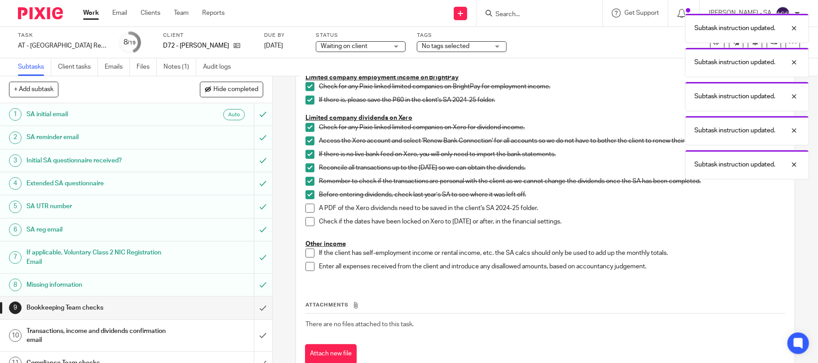
scroll to position [180, 0]
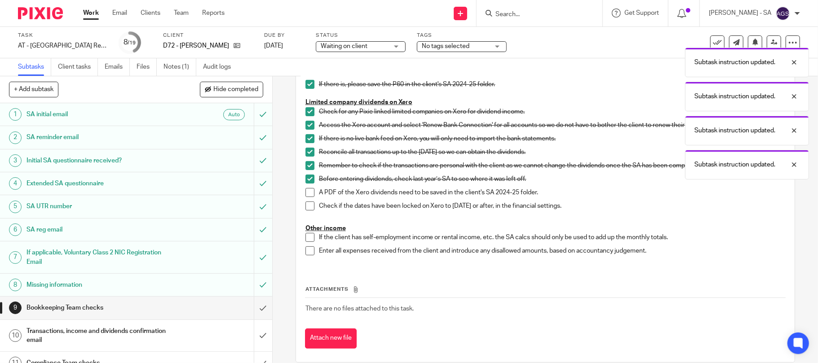
click at [306, 197] on span at bounding box center [309, 192] width 9 height 9
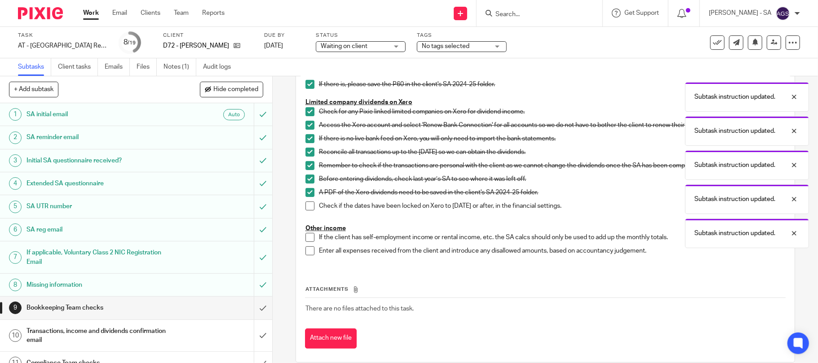
click at [305, 203] on span at bounding box center [309, 206] width 9 height 9
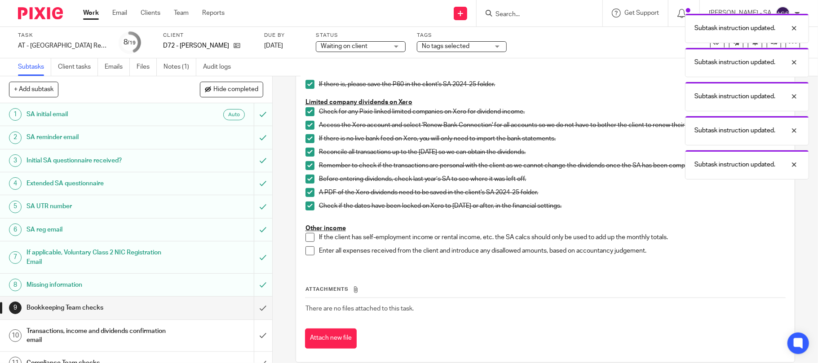
click at [308, 238] on span at bounding box center [309, 237] width 9 height 9
click at [306, 252] on span at bounding box center [309, 251] width 9 height 9
click at [253, 308] on input "submit" at bounding box center [136, 308] width 272 height 22
drag, startPoint x: 252, startPoint y: 335, endPoint x: 480, endPoint y: 277, distance: 235.0
click at [252, 336] on input "submit" at bounding box center [136, 336] width 272 height 32
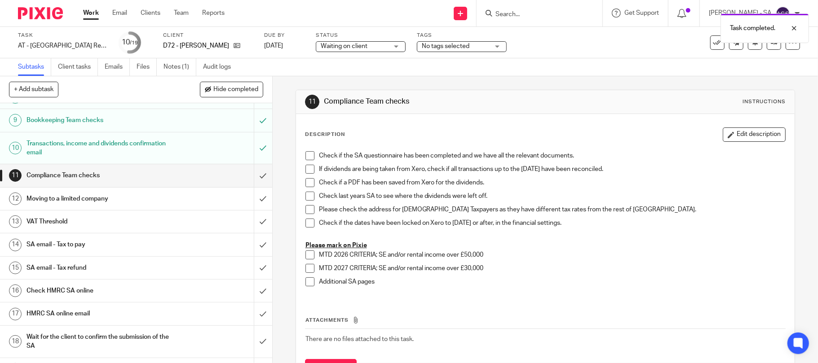
scroll to position [208, 0]
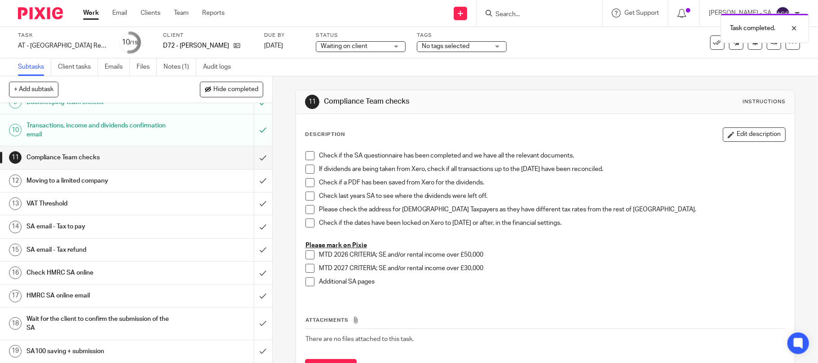
click at [86, 229] on h1 "SA email - Tax to pay" at bounding box center [99, 226] width 146 height 13
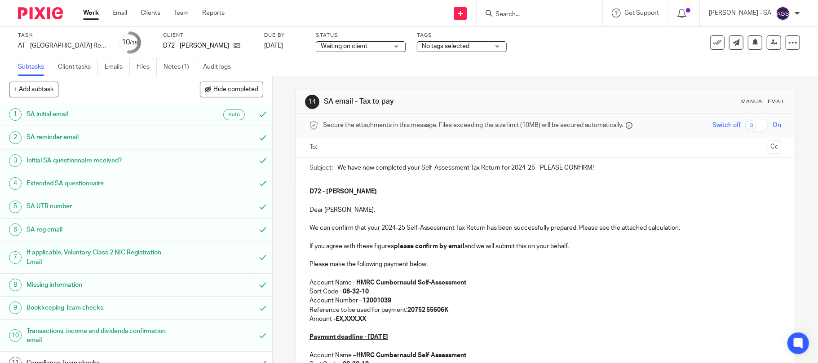
scroll to position [119, 0]
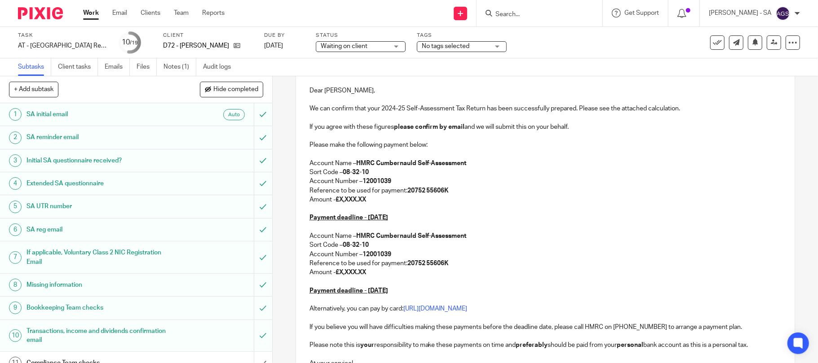
drag, startPoint x: 367, startPoint y: 203, endPoint x: 337, endPoint y: 203, distance: 30.5
click at [337, 203] on p "Amount - £X,XXX.XX" at bounding box center [545, 199] width 472 height 9
click at [349, 203] on p "Amount - £" at bounding box center [545, 199] width 472 height 9
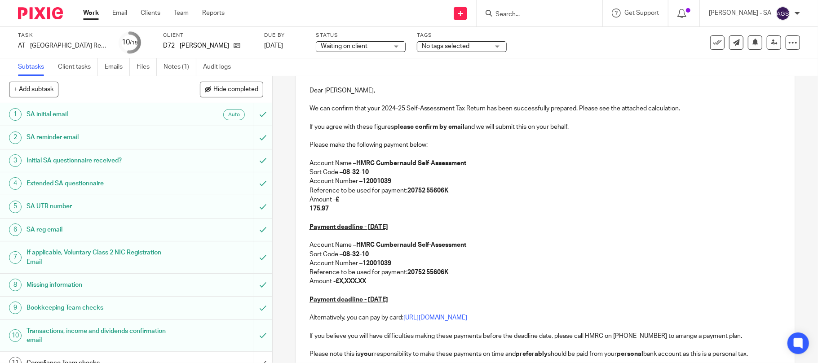
click at [302, 209] on div "D72 - [PERSON_NAME] Dear [PERSON_NAME], We can confirm that your 2024-25 Self-A…" at bounding box center [545, 231] width 499 height 344
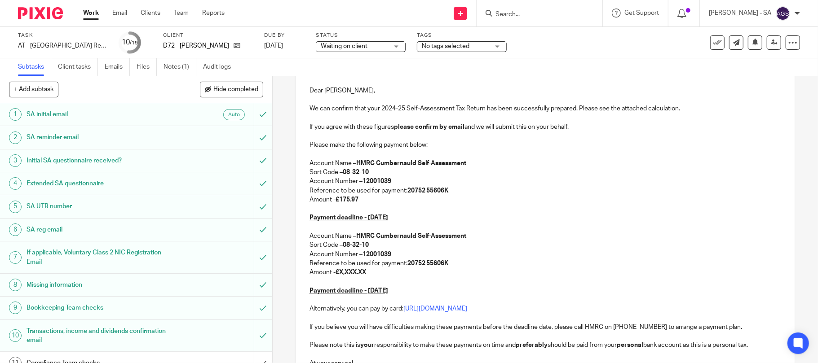
drag, startPoint x: 371, startPoint y: 270, endPoint x: 338, endPoint y: 272, distance: 33.3
click at [338, 272] on p "Amount - £X,XXX.XX" at bounding box center [545, 272] width 472 height 9
click at [345, 272] on p "Amount - £" at bounding box center [545, 272] width 472 height 9
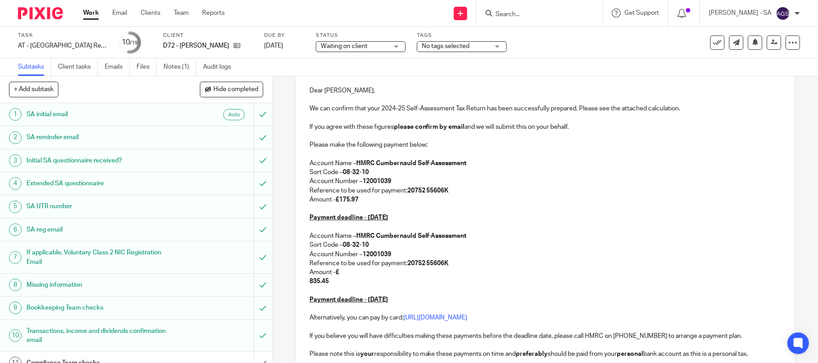
click at [302, 290] on div "D72 - [PERSON_NAME] Dear [PERSON_NAME], We can confirm that your 2024-25 Self-A…" at bounding box center [545, 231] width 499 height 344
drag, startPoint x: 301, startPoint y: 282, endPoint x: 301, endPoint y: 287, distance: 5.4
click at [301, 283] on div "D72 - [PERSON_NAME] Dear [PERSON_NAME], We can confirm that your 2024-25 Self-A…" at bounding box center [545, 231] width 499 height 344
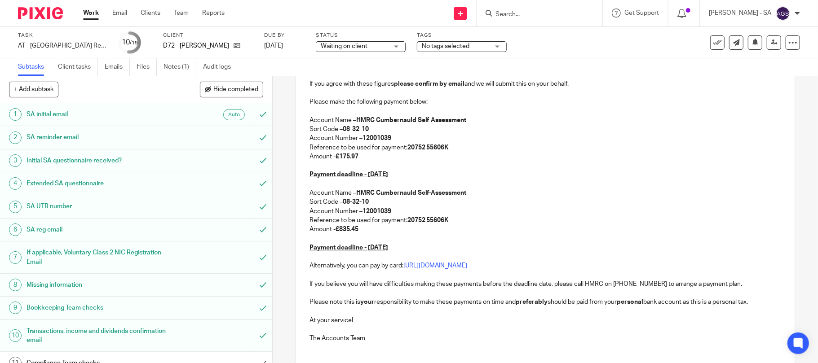
scroll to position [231, 0]
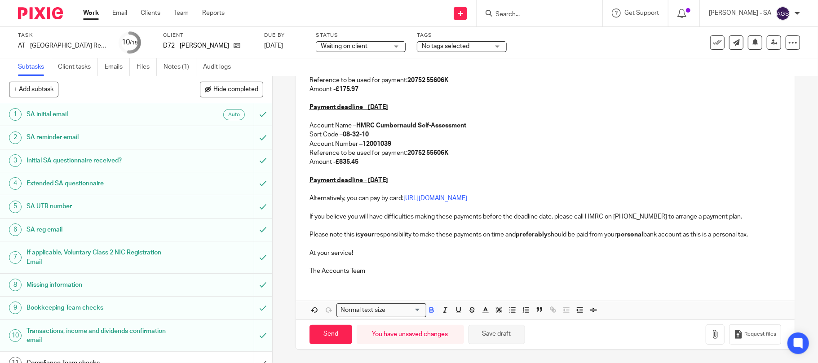
click at [499, 336] on button "Save draft" at bounding box center [496, 334] width 57 height 19
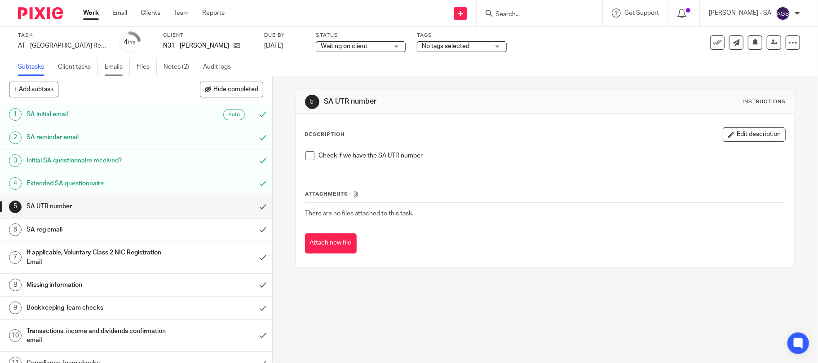
click at [117, 65] on link "Emails" at bounding box center [117, 67] width 25 height 18
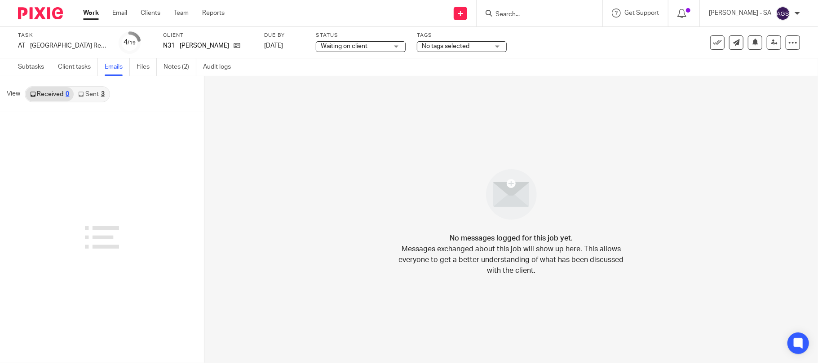
click at [92, 93] on link "Sent 3" at bounding box center [91, 94] width 35 height 14
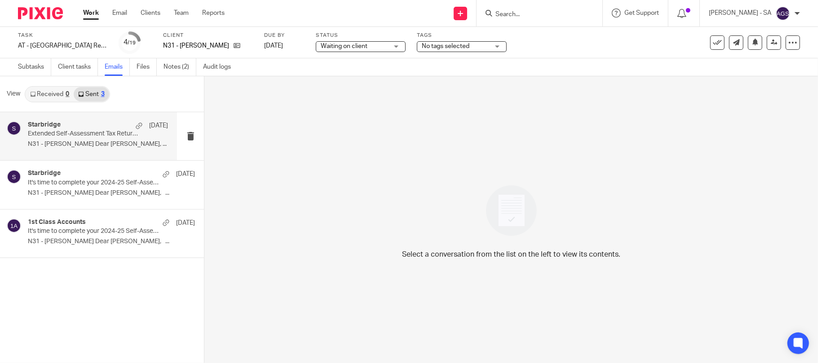
click at [109, 142] on p "N31 - [PERSON_NAME] Dear [PERSON_NAME], ..." at bounding box center [98, 145] width 140 height 8
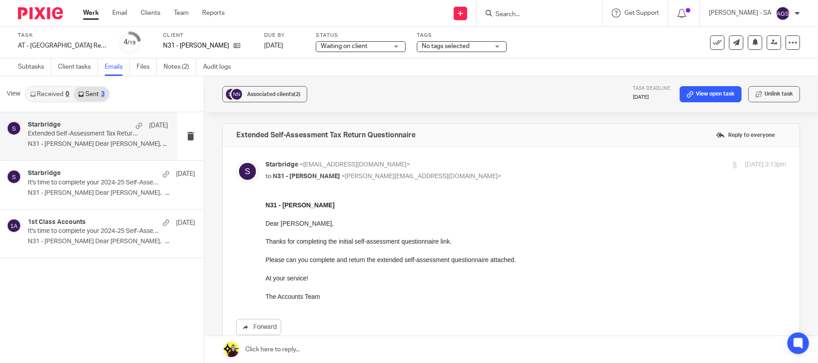
click at [164, 67] on ul "Subtasks Client tasks Emails Files Notes (2) Audit logs" at bounding box center [131, 67] width 226 height 18
click at [170, 65] on link "Notes (2)" at bounding box center [179, 67] width 33 height 18
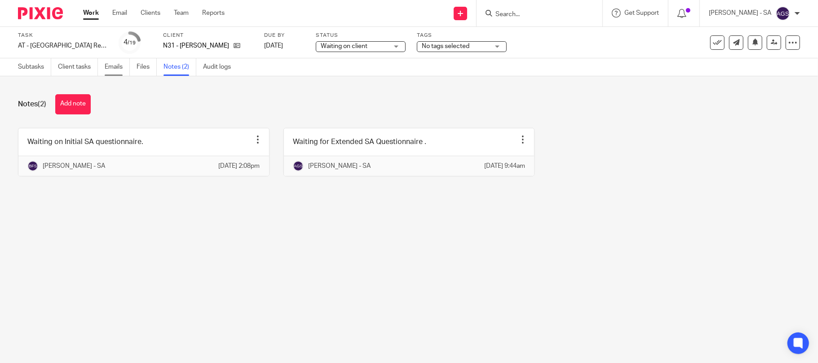
click at [110, 66] on link "Emails" at bounding box center [117, 67] width 25 height 18
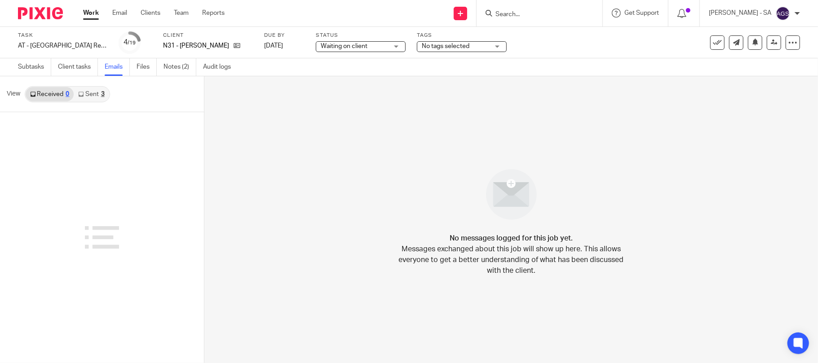
click at [97, 94] on link "Sent 3" at bounding box center [91, 94] width 35 height 14
